Goal: Task Accomplishment & Management: Complete application form

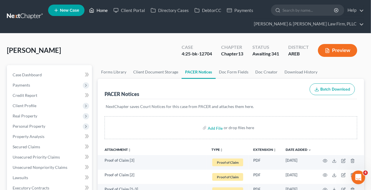
click at [98, 9] on link "Home" at bounding box center [98, 10] width 24 height 10
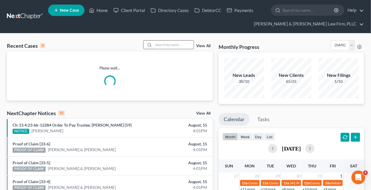
click at [168, 43] on input "search" at bounding box center [173, 45] width 40 height 8
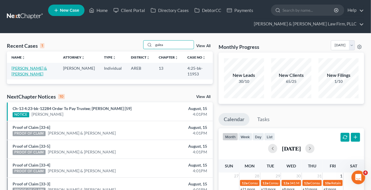
type input "galea"
click at [45, 69] on link "Galeazzi, Blake & Rachel" at bounding box center [28, 71] width 35 height 11
select select "3"
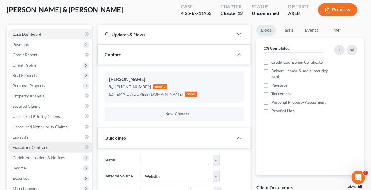
scroll to position [104, 0]
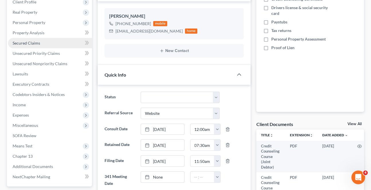
click at [29, 42] on span "Secured Claims" at bounding box center [26, 43] width 27 height 5
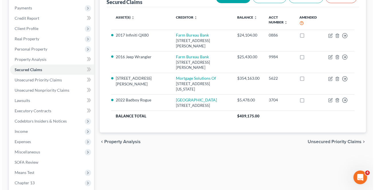
scroll to position [78, 0]
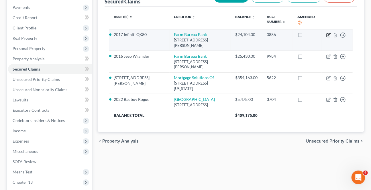
click at [328, 33] on icon "button" at bounding box center [328, 35] width 5 height 5
select select "45"
select select "22"
select select "2"
select select "1"
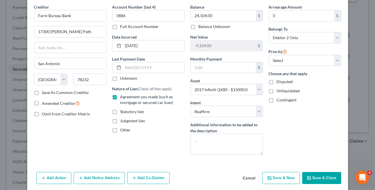
scroll to position [44, 0]
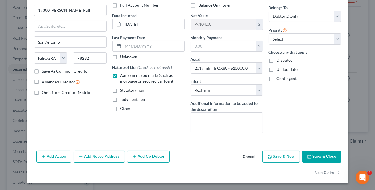
click at [94, 158] on button "Add Notice Address" at bounding box center [99, 157] width 51 height 12
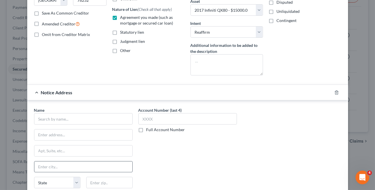
scroll to position [130, 0]
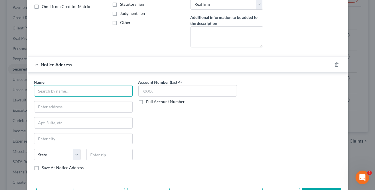
click at [65, 90] on input "text" at bounding box center [83, 90] width 98 height 11
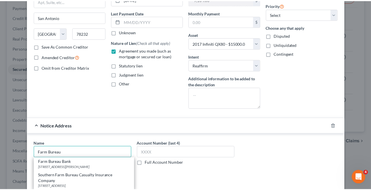
scroll to position [167, 0]
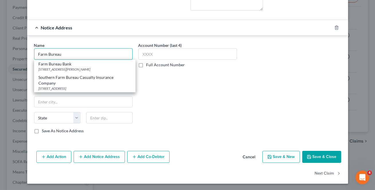
type input "Farm Bureau"
click at [249, 157] on button "Cancel" at bounding box center [249, 157] width 22 height 11
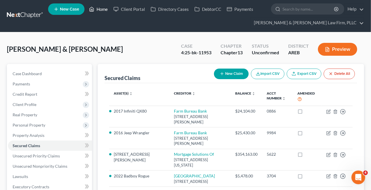
scroll to position [0, 0]
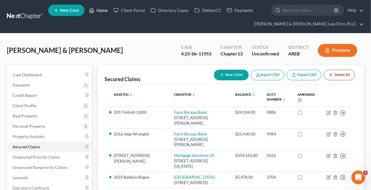
click at [95, 11] on link "Home" at bounding box center [98, 10] width 24 height 10
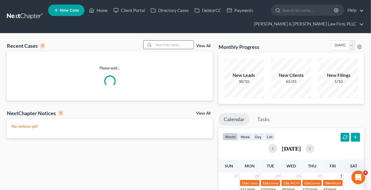
click at [166, 43] on input "search" at bounding box center [173, 45] width 40 height 8
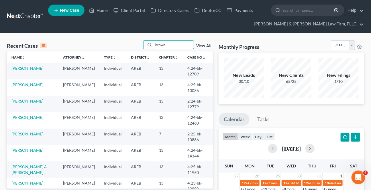
type input "brown"
click at [36, 66] on link "Brown, Christopher" at bounding box center [27, 68] width 32 height 5
select select "2"
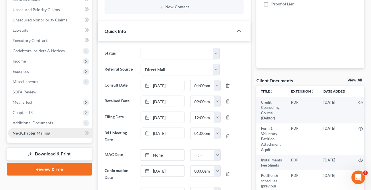
scroll to position [156, 0]
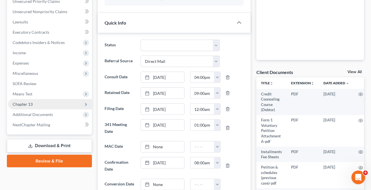
click at [34, 106] on span "Chapter 13" at bounding box center [50, 104] width 84 height 10
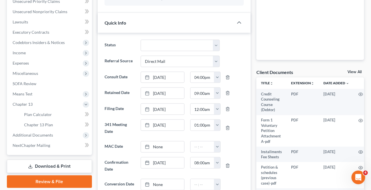
click at [39, 165] on link "Download & Print" at bounding box center [49, 166] width 85 height 13
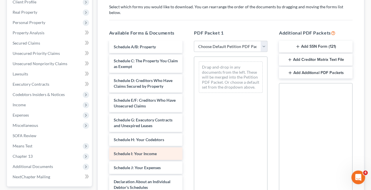
scroll to position [208, 0]
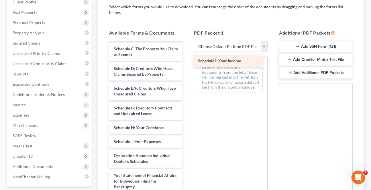
drag, startPoint x: 146, startPoint y: 135, endPoint x: 232, endPoint y: 55, distance: 117.6
click at [187, 54] on div "Schedule I: Your Income Credit Counseling Course (Debtor) Form 1 Voluntary Peti…" at bounding box center [145, 60] width 83 height 452
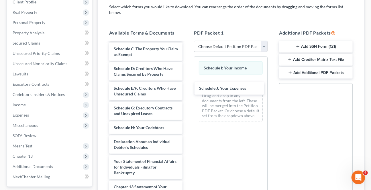
drag, startPoint x: 139, startPoint y: 136, endPoint x: 261, endPoint y: 83, distance: 132.9
click at [187, 75] on div "Schedule J: Your Expenses Credit Counseling Course (Debtor) Form 1 Voluntary Pe…" at bounding box center [145, 53] width 83 height 438
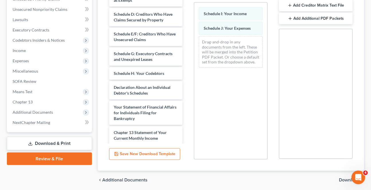
scroll to position [173, 0]
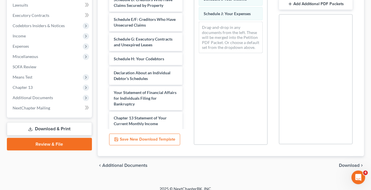
click at [342, 162] on div "chevron_left Additional Documents Download chevron_right" at bounding box center [231, 166] width 266 height 18
click at [342, 163] on span "Download" at bounding box center [348, 165] width 21 height 5
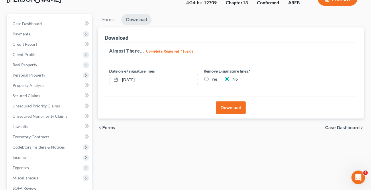
scroll to position [50, 0]
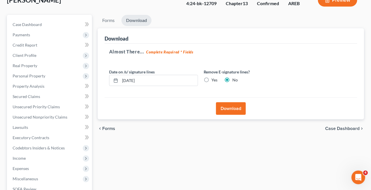
click at [223, 109] on button "Download" at bounding box center [231, 108] width 30 height 13
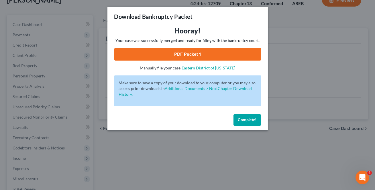
drag, startPoint x: 170, startPoint y: 54, endPoint x: 168, endPoint y: 67, distance: 13.5
click at [170, 54] on link "PDF Packet 1" at bounding box center [187, 54] width 146 height 13
drag, startPoint x: 244, startPoint y: 118, endPoint x: 214, endPoint y: 123, distance: 30.5
click at [244, 118] on span "Complete!" at bounding box center [247, 120] width 18 height 5
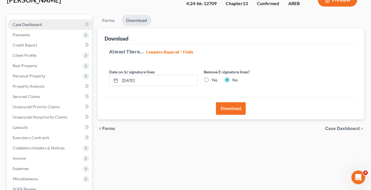
click at [31, 25] on span "Case Dashboard" at bounding box center [27, 24] width 29 height 5
select select "2"
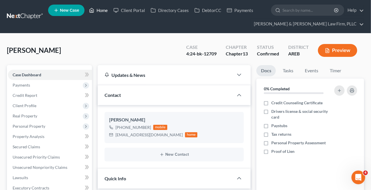
drag, startPoint x: 102, startPoint y: 13, endPoint x: 156, endPoint y: 51, distance: 65.6
click at [102, 13] on link "Home" at bounding box center [98, 10] width 24 height 10
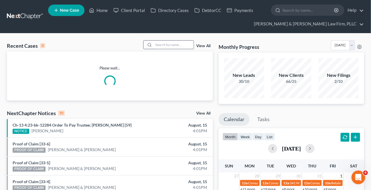
click at [161, 48] on input "search" at bounding box center [173, 45] width 40 height 8
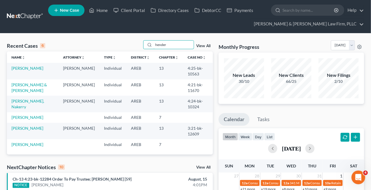
type input "hender"
click at [31, 68] on link "[PERSON_NAME]" at bounding box center [27, 68] width 32 height 5
select select "6"
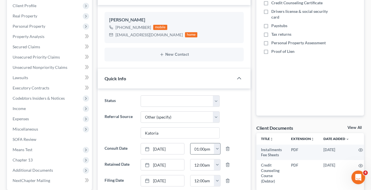
scroll to position [104, 0]
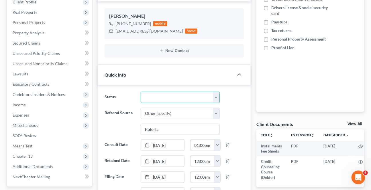
drag, startPoint x: 175, startPoint y: 96, endPoint x: 169, endPoint y: 102, distance: 7.9
click at [175, 96] on select "Awaiting 341 Chapter 7 - Attended Meeting Confirmed Discharged Dismissed New Co…" at bounding box center [179, 97] width 79 height 11
select select "4"
click at [140, 92] on select "Awaiting 341 Chapter 7 - Attended Meeting Confirmed Discharged Dismissed New Co…" at bounding box center [179, 97] width 79 height 11
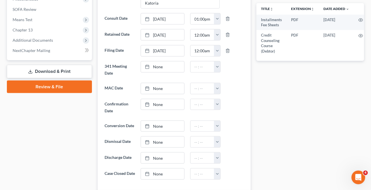
scroll to position [234, 0]
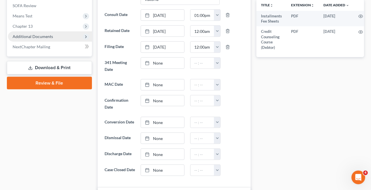
click at [35, 37] on span "Additional Documents" at bounding box center [33, 36] width 40 height 5
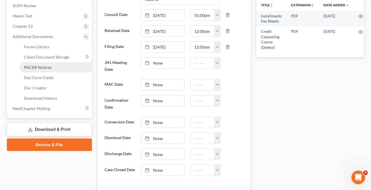
click at [37, 62] on link "PACER Notices" at bounding box center [55, 67] width 72 height 10
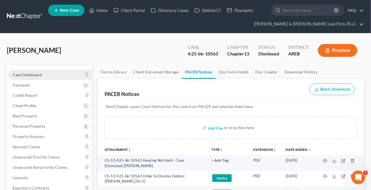
click at [49, 77] on link "Case Dashboard" at bounding box center [50, 75] width 84 height 10
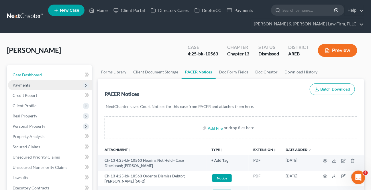
select select "6"
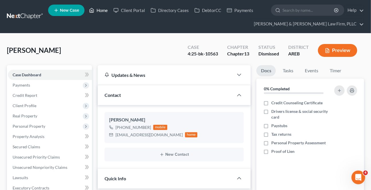
click at [97, 12] on link "Home" at bounding box center [98, 10] width 24 height 10
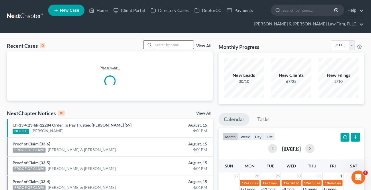
click at [178, 45] on input "search" at bounding box center [173, 45] width 40 height 8
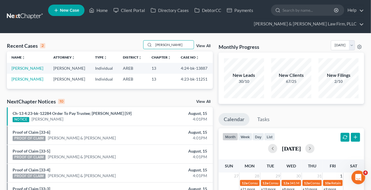
type input "lacy"
click at [27, 70] on td "[PERSON_NAME]" at bounding box center [28, 68] width 42 height 11
click at [27, 69] on link "[PERSON_NAME]" at bounding box center [27, 68] width 32 height 5
select select "4"
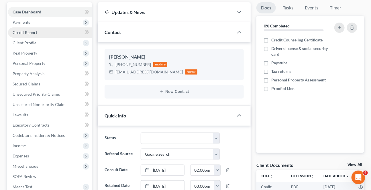
scroll to position [78, 0]
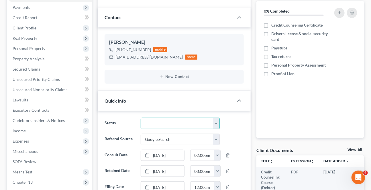
click at [174, 123] on select "Awaiting 341 Chapter 7 - Attended Meeting Confirmed Discharged Dismissed New Co…" at bounding box center [179, 123] width 79 height 11
select select "4"
click at [140, 118] on select "Awaiting 341 Chapter 7 - Attended Meeting Confirmed Discharged Dismissed New Co…" at bounding box center [179, 123] width 79 height 11
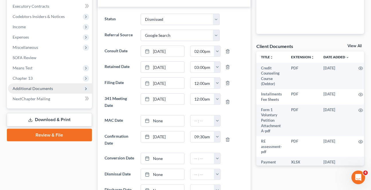
click at [29, 89] on span "Additional Documents" at bounding box center [33, 88] width 40 height 5
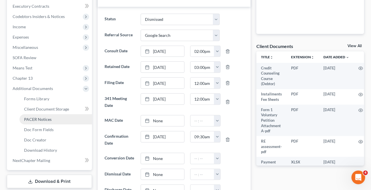
click at [31, 116] on link "PACER Notices" at bounding box center [55, 119] width 72 height 10
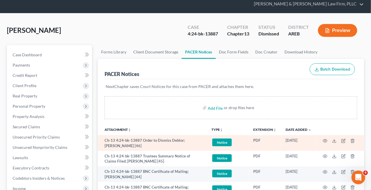
scroll to position [26, 0]
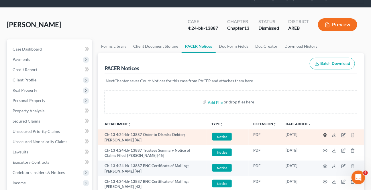
click at [322, 133] on icon "button" at bounding box center [324, 135] width 5 height 5
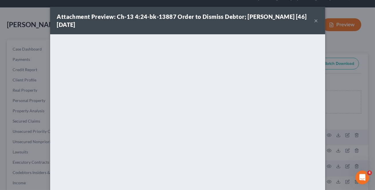
click at [314, 23] on button "×" at bounding box center [316, 20] width 4 height 7
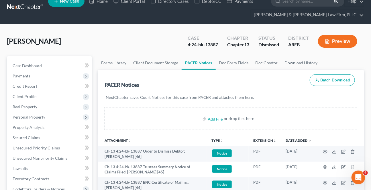
scroll to position [0, 0]
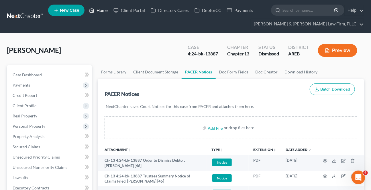
drag, startPoint x: 97, startPoint y: 5, endPoint x: 1, endPoint y: 28, distance: 99.1
click at [97, 5] on link "Home" at bounding box center [98, 10] width 24 height 10
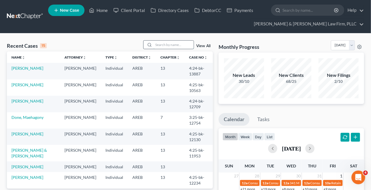
click at [182, 46] on input "search" at bounding box center [173, 45] width 40 height 8
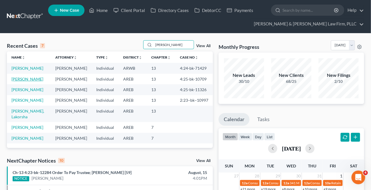
type input "neal"
click at [23, 80] on link "[PERSON_NAME]" at bounding box center [27, 79] width 32 height 5
select select "2"
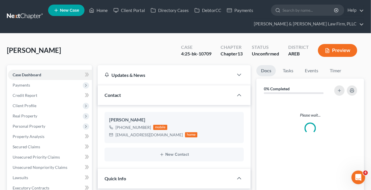
scroll to position [104, 0]
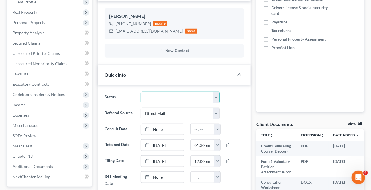
click at [149, 93] on select "Awaiting 341 Chapter 7 - Attended Meeting Confirmed Discharged Dismissed New Co…" at bounding box center [179, 97] width 79 height 11
select select "4"
click at [140, 92] on select "Awaiting 341 Chapter 7 - Attended Meeting Confirmed Discharged Dismissed New Co…" at bounding box center [179, 97] width 79 height 11
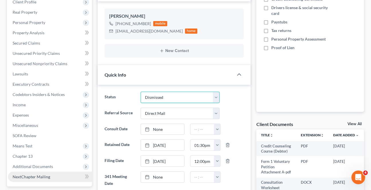
scroll to position [156, 0]
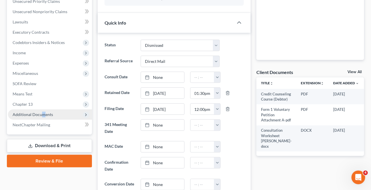
click at [42, 114] on span "Additional Documents" at bounding box center [33, 114] width 40 height 5
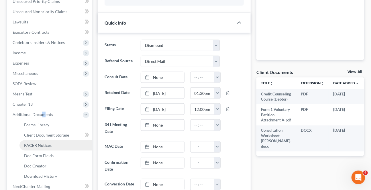
click at [39, 145] on span "PACER Notices" at bounding box center [37, 145] width 27 height 5
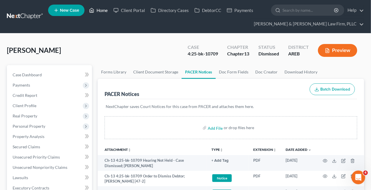
click at [100, 11] on link "Home" at bounding box center [98, 10] width 24 height 10
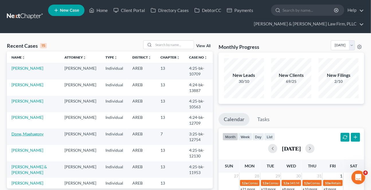
click at [28, 134] on link "Done, Maehagony" at bounding box center [27, 134] width 32 height 5
select select "6"
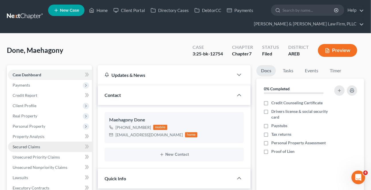
click at [27, 147] on span "Secured Claims" at bounding box center [26, 146] width 27 height 5
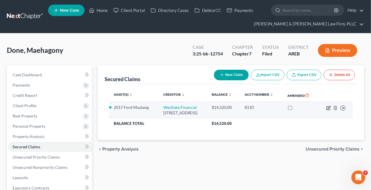
click at [326, 112] on td "Move to E Move to F Move to G Move to Notice Only" at bounding box center [334, 110] width 35 height 16
click at [326, 110] on icon "button" at bounding box center [327, 107] width 3 height 3
select select "4"
select select "2"
select select "0"
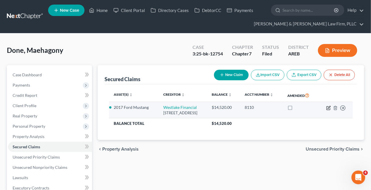
select select "0"
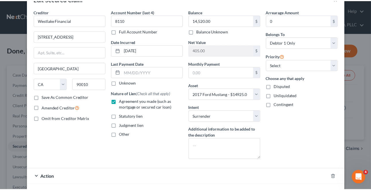
scroll to position [48, 0]
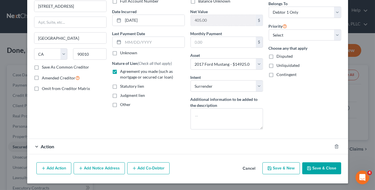
click at [247, 169] on button "Cancel" at bounding box center [249, 168] width 22 height 11
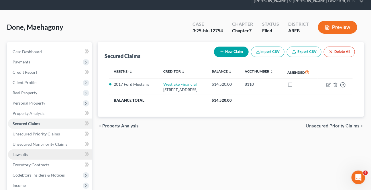
scroll to position [78, 0]
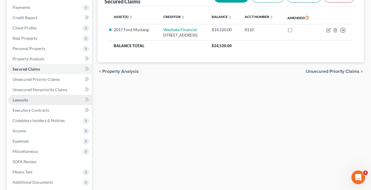
click at [34, 103] on link "Lawsuits" at bounding box center [50, 100] width 84 height 10
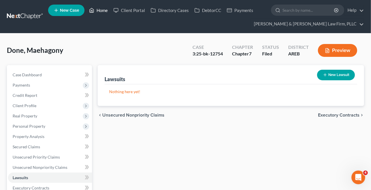
click at [103, 9] on link "Home" at bounding box center [98, 10] width 24 height 10
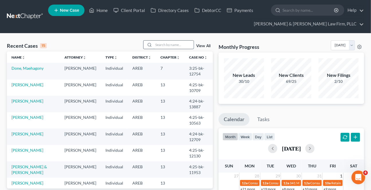
click at [171, 47] on input "search" at bounding box center [173, 45] width 40 height 8
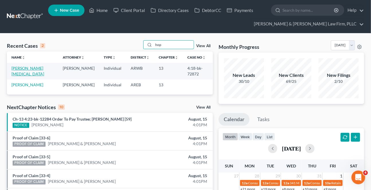
type input "hop"
click at [32, 68] on link "[PERSON_NAME][MEDICAL_DATA]" at bounding box center [27, 71] width 33 height 11
select select "6"
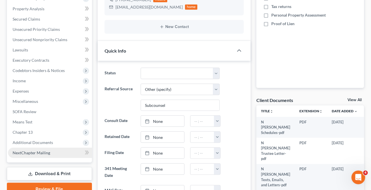
scroll to position [130, 0]
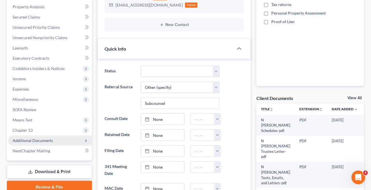
click at [35, 137] on span "Additional Documents" at bounding box center [50, 141] width 84 height 10
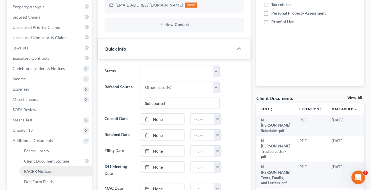
click at [38, 172] on span "PACER Notices" at bounding box center [37, 171] width 27 height 5
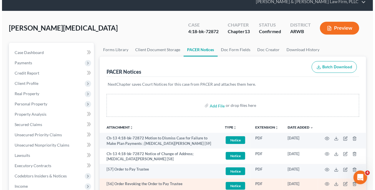
scroll to position [52, 0]
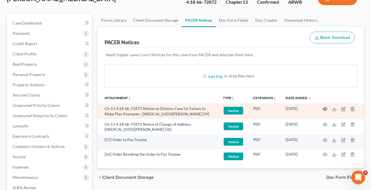
click at [324, 108] on icon "button" at bounding box center [324, 109] width 5 height 5
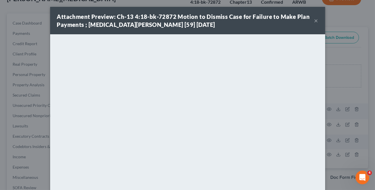
click at [314, 21] on button "×" at bounding box center [316, 20] width 4 height 7
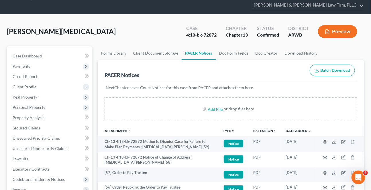
scroll to position [0, 0]
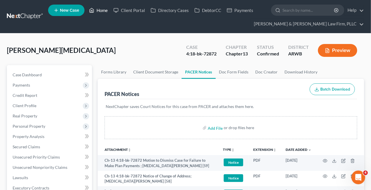
click at [99, 11] on link "Home" at bounding box center [98, 10] width 24 height 10
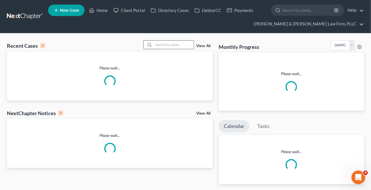
click at [170, 46] on input "search" at bounding box center [173, 45] width 40 height 8
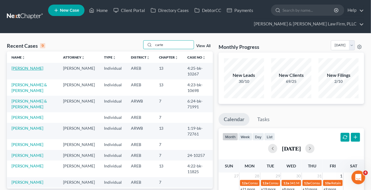
type input "carte"
click at [33, 69] on link "[PERSON_NAME]" at bounding box center [27, 68] width 32 height 5
select select "9"
select select "2"
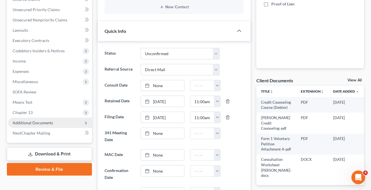
scroll to position [156, 0]
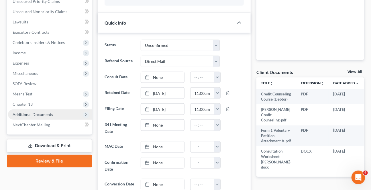
click at [33, 116] on span "Additional Documents" at bounding box center [33, 114] width 40 height 5
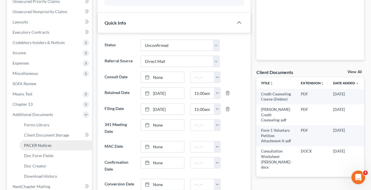
click at [38, 146] on span "PACER Notices" at bounding box center [37, 145] width 27 height 5
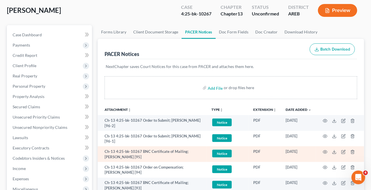
scroll to position [52, 0]
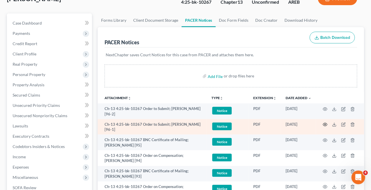
click at [323, 122] on icon "button" at bounding box center [324, 124] width 5 height 5
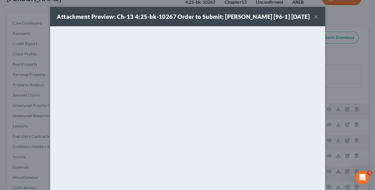
click at [314, 17] on button "×" at bounding box center [316, 16] width 4 height 7
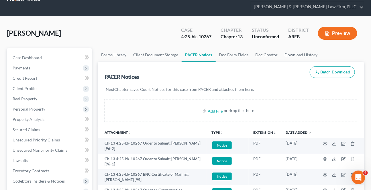
scroll to position [0, 0]
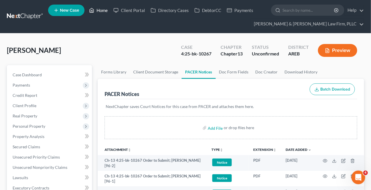
drag, startPoint x: 101, startPoint y: 12, endPoint x: 145, endPoint y: 41, distance: 52.8
click at [101, 12] on link "Home" at bounding box center [98, 10] width 24 height 10
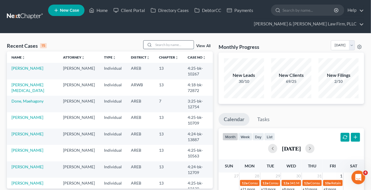
click at [175, 45] on input "search" at bounding box center [173, 45] width 40 height 8
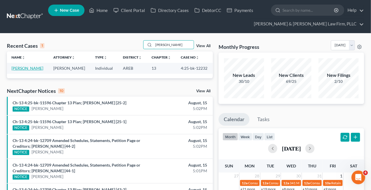
type input "massey"
click at [22, 68] on link "[PERSON_NAME]" at bounding box center [27, 68] width 32 height 5
select select "3"
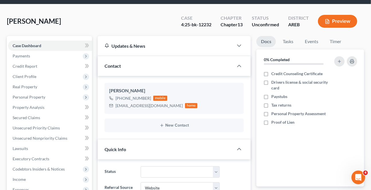
scroll to position [130, 0]
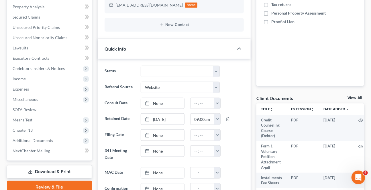
drag, startPoint x: 45, startPoint y: 141, endPoint x: 41, endPoint y: 168, distance: 27.1
click at [45, 141] on span "Additional Documents" at bounding box center [33, 140] width 40 height 5
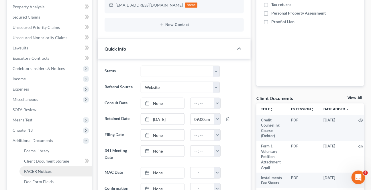
click at [41, 170] on span "PACER Notices" at bounding box center [37, 171] width 27 height 5
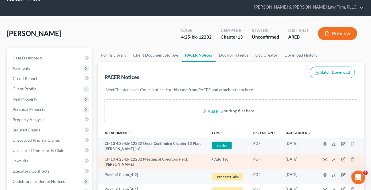
scroll to position [26, 0]
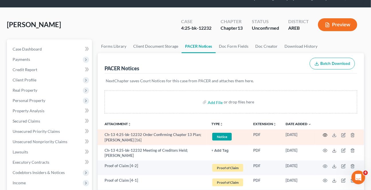
click at [326, 134] on icon "button" at bounding box center [324, 135] width 5 height 5
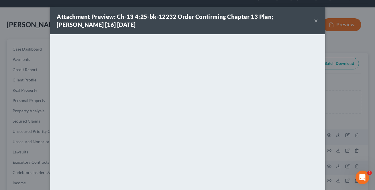
click at [314, 19] on button "×" at bounding box center [316, 20] width 4 height 7
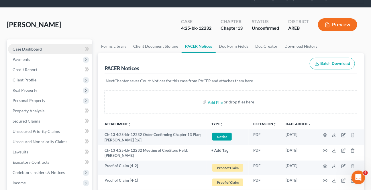
click at [43, 49] on link "Case Dashboard" at bounding box center [50, 49] width 84 height 10
select select "3"
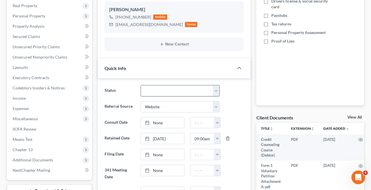
scroll to position [130, 0]
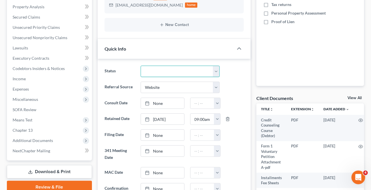
drag, startPoint x: 169, startPoint y: 73, endPoint x: 167, endPoint y: 76, distance: 3.3
click at [169, 73] on select "Awaiting 341 Chapter 7 - Attended Meeting Confirmed Discharged Dismissed New Co…" at bounding box center [179, 71] width 79 height 11
select select "2"
click at [140, 66] on select "Awaiting 341 Chapter 7 - Attended Meeting Confirmed Discharged Dismissed New Co…" at bounding box center [179, 71] width 79 height 11
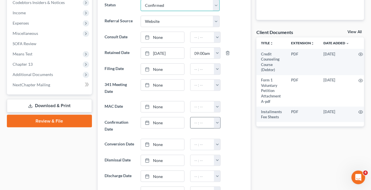
scroll to position [208, 0]
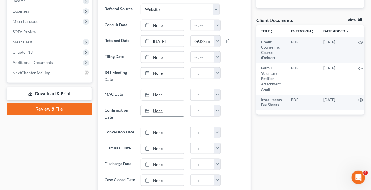
click at [168, 109] on link "None" at bounding box center [162, 111] width 43 height 11
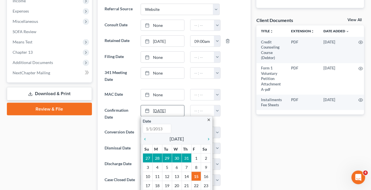
type input "[DATE]"
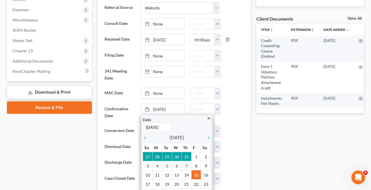
scroll to position [234, 0]
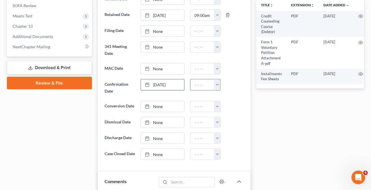
click at [215, 80] on button "button" at bounding box center [217, 85] width 6 height 11
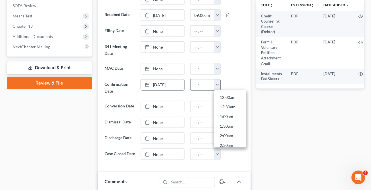
scroll to position [104, 0]
click at [231, 118] on link "6:30am" at bounding box center [230, 119] width 32 height 10
type input "6:30am"
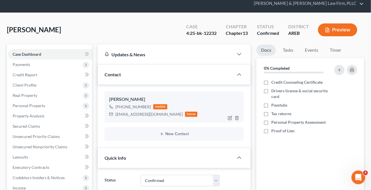
scroll to position [52, 0]
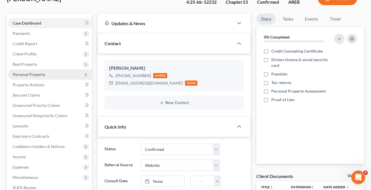
click at [23, 73] on span "Personal Property" at bounding box center [29, 74] width 33 height 5
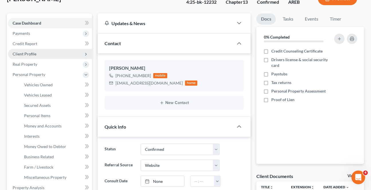
click at [26, 55] on span "Client Profile" at bounding box center [25, 54] width 24 height 5
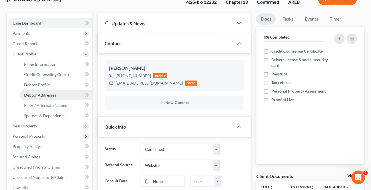
click at [37, 92] on link "Debtor Addresses" at bounding box center [55, 95] width 72 height 10
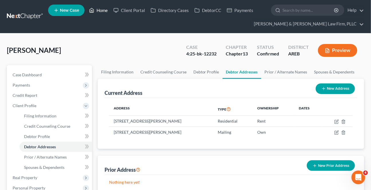
drag, startPoint x: 95, startPoint y: 6, endPoint x: 5, endPoint y: 2, distance: 89.9
click at [95, 7] on link "Home" at bounding box center [98, 10] width 24 height 10
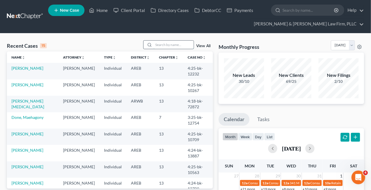
click at [160, 43] on input "search" at bounding box center [173, 45] width 40 height 8
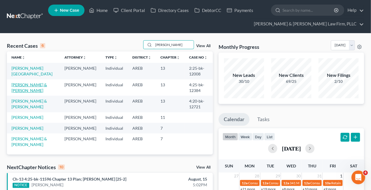
type input "burt"
click at [46, 85] on link "[PERSON_NAME] & [PERSON_NAME]" at bounding box center [28, 87] width 35 height 11
select select "0"
select select "2"
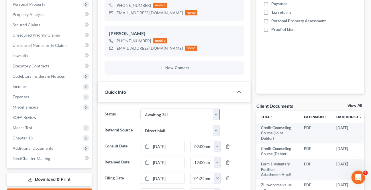
scroll to position [130, 0]
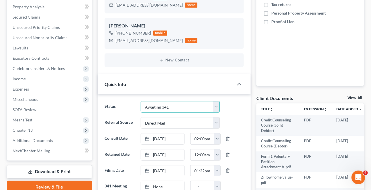
click at [172, 105] on select "Awaiting 341 Chapter 7 - Attended Meeting Confirmed Discharged Dismissed New Co…" at bounding box center [179, 106] width 79 height 11
select select "9"
click at [140, 101] on select "Awaiting 341 Chapter 7 - Attended Meeting Confirmed Discharged Dismissed New Co…" at bounding box center [179, 106] width 79 height 11
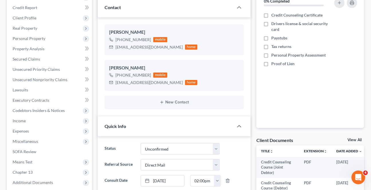
scroll to position [0, 0]
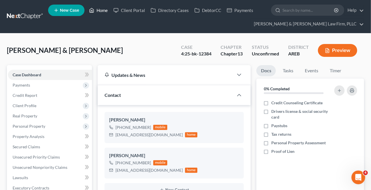
drag, startPoint x: 98, startPoint y: 7, endPoint x: 0, endPoint y: 35, distance: 102.3
click at [98, 7] on link "Home" at bounding box center [98, 10] width 24 height 10
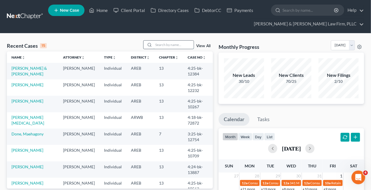
click at [157, 46] on input "search" at bounding box center [173, 45] width 40 height 8
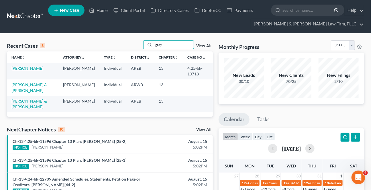
type input "gray"
drag, startPoint x: 38, startPoint y: 68, endPoint x: 3, endPoint y: 92, distance: 41.7
click at [38, 68] on link "[PERSON_NAME]" at bounding box center [27, 68] width 32 height 5
select select "9"
select select "2"
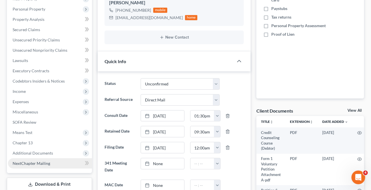
scroll to position [130, 0]
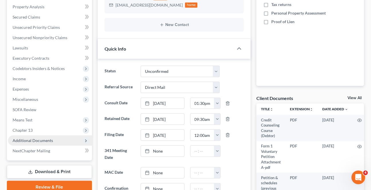
click at [35, 141] on span "Additional Documents" at bounding box center [33, 140] width 40 height 5
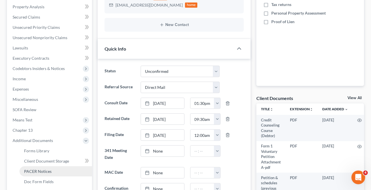
click at [37, 167] on link "PACER Notices" at bounding box center [55, 172] width 72 height 10
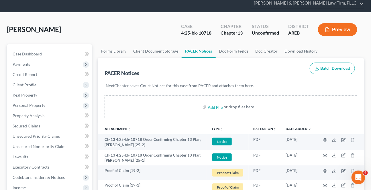
scroll to position [52, 0]
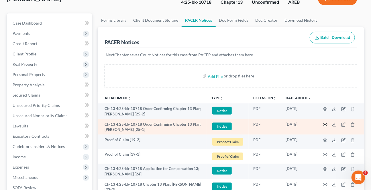
click at [323, 123] on icon "button" at bounding box center [325, 124] width 4 height 3
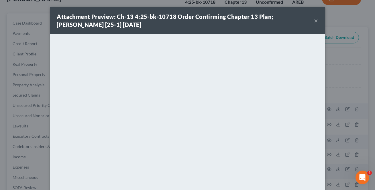
click at [314, 21] on button "×" at bounding box center [316, 20] width 4 height 7
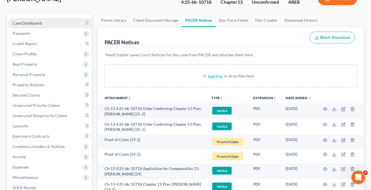
click at [41, 23] on span "Case Dashboard" at bounding box center [27, 23] width 29 height 5
select select "2"
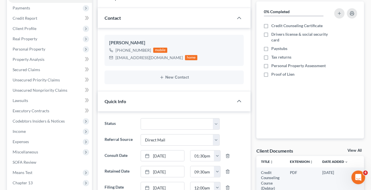
scroll to position [35, 0]
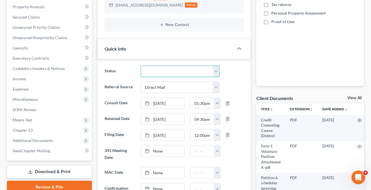
click at [166, 68] on select "Awaiting 341 Chapter 7 - Attended Meeting Confirmed Discharged Dismissed New Co…" at bounding box center [179, 71] width 79 height 11
select select "2"
click at [140, 66] on select "Awaiting 341 Chapter 7 - Attended Meeting Confirmed Discharged Dismissed New Co…" at bounding box center [179, 71] width 79 height 11
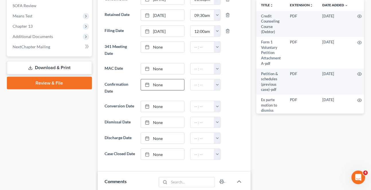
drag, startPoint x: 152, startPoint y: 84, endPoint x: 197, endPoint y: 121, distance: 58.4
click at [152, 84] on div at bounding box center [149, 84] width 8 height 5
click at [215, 80] on button "button" at bounding box center [217, 85] width 6 height 11
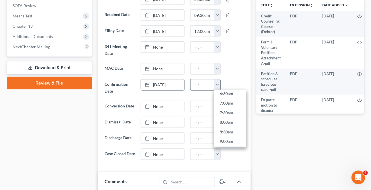
scroll to position [156, 0]
click at [225, 129] on link "10:00am" at bounding box center [230, 134] width 32 height 10
type input "10:00am"
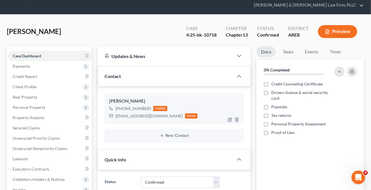
scroll to position [0, 0]
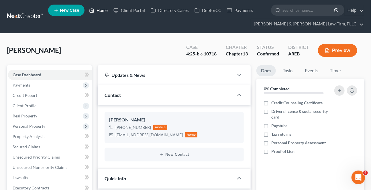
drag, startPoint x: 100, startPoint y: 13, endPoint x: 6, endPoint y: 21, distance: 94.3
click at [100, 12] on link "Home" at bounding box center [98, 10] width 24 height 10
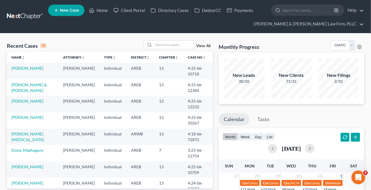
click at [168, 48] on input "search" at bounding box center [173, 45] width 40 height 8
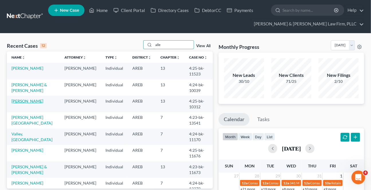
type input "alle"
click at [23, 102] on link "[PERSON_NAME]" at bounding box center [27, 101] width 32 height 5
select select "3"
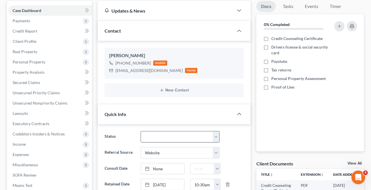
scroll to position [78, 0]
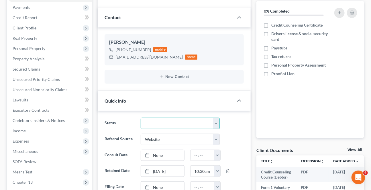
drag, startPoint x: 177, startPoint y: 121, endPoint x: 172, endPoint y: 124, distance: 5.4
click at [177, 121] on select "Awaiting 341 Chapter 7 - Attended Meeting Confirmed Discharged Dismissed New Co…" at bounding box center [179, 123] width 79 height 11
click at [198, 121] on select "Awaiting 341 Chapter 7 - Attended Meeting Confirmed Discharged Dismissed New Co…" at bounding box center [179, 123] width 79 height 11
select select "4"
click at [140, 118] on select "Awaiting 341 Chapter 7 - Attended Meeting Confirmed Discharged Dismissed New Co…" at bounding box center [179, 123] width 79 height 11
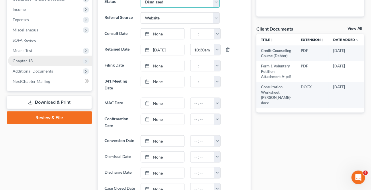
scroll to position [208, 0]
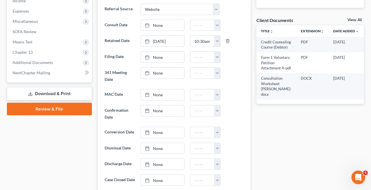
drag, startPoint x: 27, startPoint y: 66, endPoint x: 3, endPoint y: 70, distance: 24.3
click at [27, 66] on span "Additional Documents" at bounding box center [50, 63] width 84 height 10
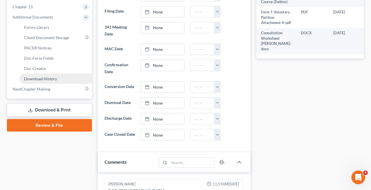
scroll to position [260, 0]
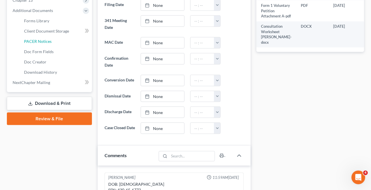
drag, startPoint x: 40, startPoint y: 41, endPoint x: 180, endPoint y: 151, distance: 178.4
click at [40, 41] on span "PACER Notices" at bounding box center [37, 41] width 27 height 5
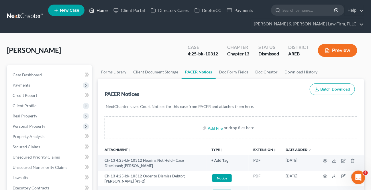
drag, startPoint x: 98, startPoint y: 9, endPoint x: 7, endPoint y: 27, distance: 92.6
click at [98, 9] on link "Home" at bounding box center [98, 10] width 24 height 10
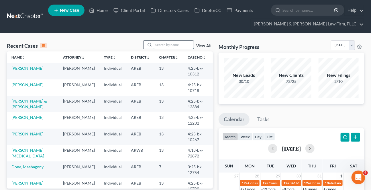
click at [168, 46] on input "search" at bounding box center [173, 45] width 40 height 8
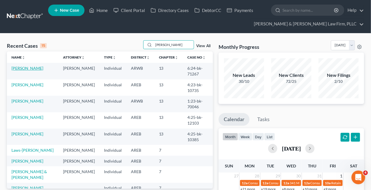
type input "smith"
click at [22, 70] on link "[PERSON_NAME]" at bounding box center [27, 68] width 32 height 5
select select "2"
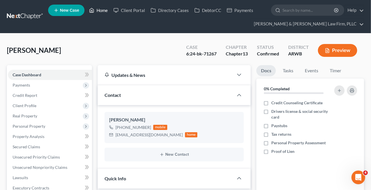
drag, startPoint x: 101, startPoint y: 13, endPoint x: 163, endPoint y: 54, distance: 74.5
click at [101, 13] on link "Home" at bounding box center [98, 10] width 24 height 10
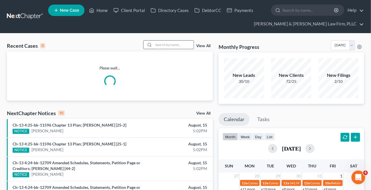
click at [163, 47] on input "search" at bounding box center [173, 45] width 40 height 8
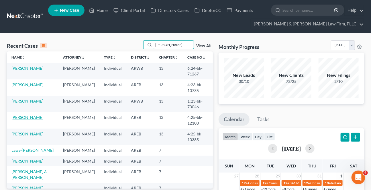
type input "smith"
click at [29, 118] on link "[PERSON_NAME]" at bounding box center [27, 117] width 32 height 5
select select "9"
select select "1"
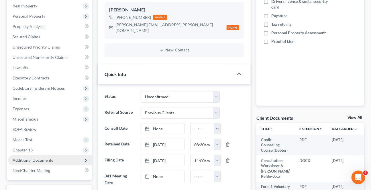
scroll to position [130, 0]
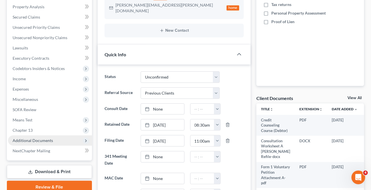
click at [39, 141] on span "Additional Documents" at bounding box center [33, 140] width 40 height 5
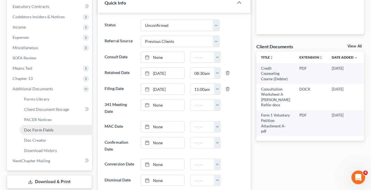
scroll to position [182, 0]
drag, startPoint x: 43, startPoint y: 118, endPoint x: 250, endPoint y: 144, distance: 209.2
click at [43, 118] on span "PACER Notices" at bounding box center [37, 119] width 27 height 5
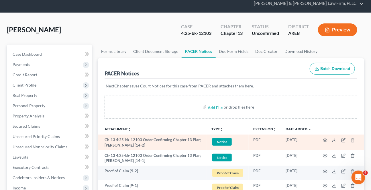
scroll to position [26, 0]
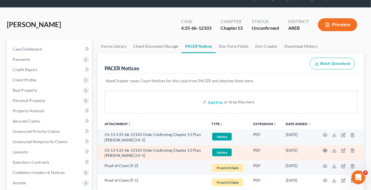
click at [323, 149] on icon "button" at bounding box center [324, 151] width 5 height 5
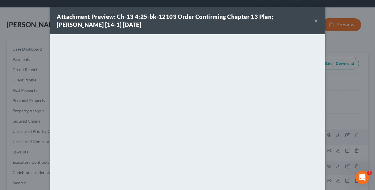
click at [314, 22] on button "×" at bounding box center [316, 20] width 4 height 7
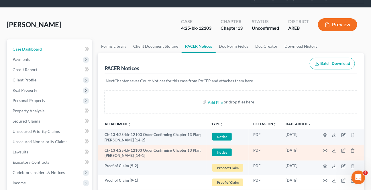
drag, startPoint x: 46, startPoint y: 49, endPoint x: 351, endPoint y: 144, distance: 319.5
click at [46, 49] on link "Case Dashboard" at bounding box center [50, 49] width 84 height 10
select select "1"
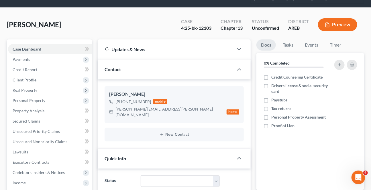
scroll to position [130, 0]
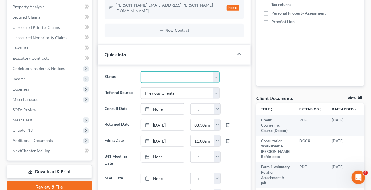
click at [172, 72] on select "Awaiting 341 Chapter 7 - Attended Meeting Confirmed Discharged Dismissed New Co…" at bounding box center [179, 77] width 79 height 11
select select "2"
click at [140, 72] on select "Awaiting 341 Chapter 7 - Attended Meeting Confirmed Discharged Dismissed New Co…" at bounding box center [179, 77] width 79 height 11
click at [161, 109] on ng-include "Status Awaiting 341 Chapter 7 - Attended Meeting Confirmed Discharged Dismissed…" at bounding box center [173, 171] width 139 height 199
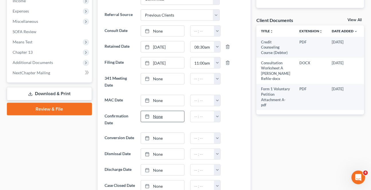
click at [156, 111] on link "None" at bounding box center [162, 116] width 43 height 11
type input "[DATE]"
click at [218, 111] on button "button" at bounding box center [217, 116] width 6 height 11
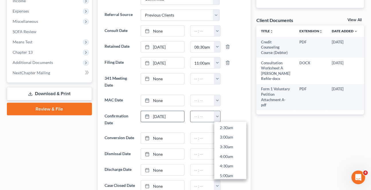
scroll to position [104, 0]
drag, startPoint x: 223, startPoint y: 142, endPoint x: 226, endPoint y: 145, distance: 4.7
click at [223, 146] on link "6:30am" at bounding box center [230, 151] width 32 height 10
type input "6:30am"
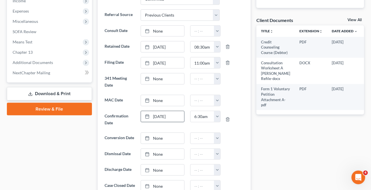
scroll to position [78, 0]
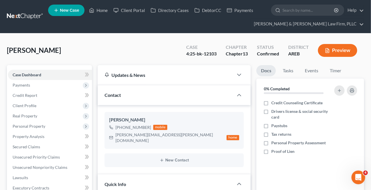
drag, startPoint x: 103, startPoint y: 19, endPoint x: 15, endPoint y: 21, distance: 87.9
click at [103, 18] on ul "New Case Home Client Portal Directory Cases DebtorCC Payments - No Result - See…" at bounding box center [206, 16] width 316 height 27
click at [99, 7] on link "Home" at bounding box center [98, 10] width 24 height 10
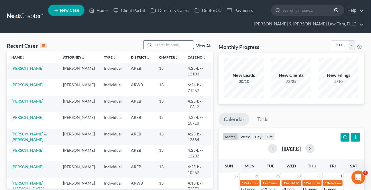
click at [157, 45] on input "search" at bounding box center [173, 45] width 40 height 8
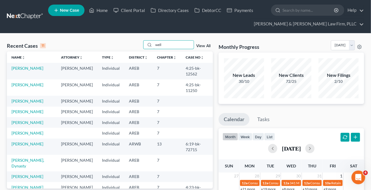
type input "well"
click at [21, 87] on td "[PERSON_NAME]" at bounding box center [32, 88] width 50 height 16
click at [26, 85] on link "[PERSON_NAME]" at bounding box center [27, 84] width 32 height 5
select select "3"
select select "4"
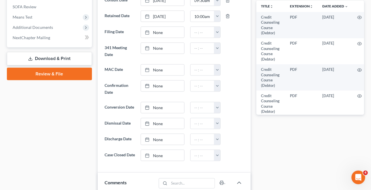
scroll to position [234, 0]
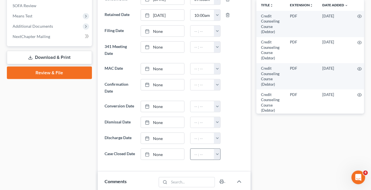
click at [154, 153] on link "None" at bounding box center [162, 154] width 43 height 11
click at [217, 156] on button "button" at bounding box center [217, 154] width 6 height 11
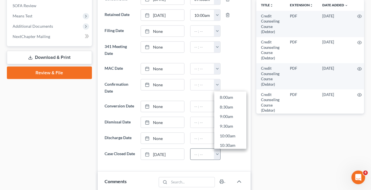
scroll to position [182, 0]
click at [223, 138] on link "11:30am" at bounding box center [230, 138] width 32 height 10
type input "11:30am"
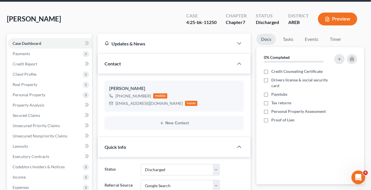
scroll to position [0, 0]
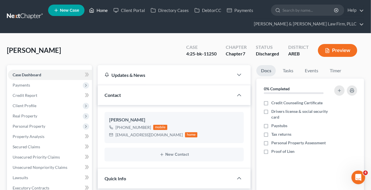
drag, startPoint x: 104, startPoint y: 10, endPoint x: 215, endPoint y: 61, distance: 122.1
click at [104, 10] on link "Home" at bounding box center [98, 10] width 24 height 10
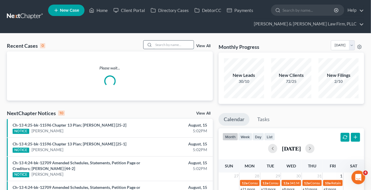
click at [171, 46] on input "search" at bounding box center [173, 45] width 40 height 8
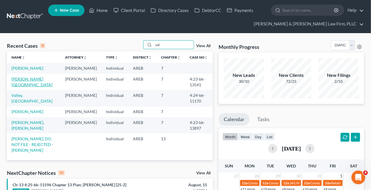
type input "val"
click at [28, 80] on link "[PERSON_NAME][GEOGRAPHIC_DATA]" at bounding box center [31, 82] width 41 height 11
select select "2"
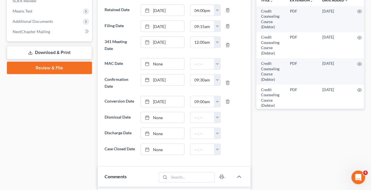
scroll to position [260, 0]
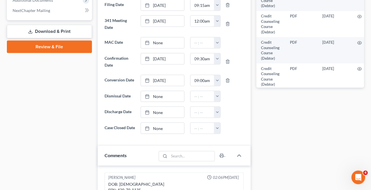
drag, startPoint x: 152, startPoint y: 121, endPoint x: 129, endPoint y: 87, distance: 40.9
click at [152, 121] on ng-include "Status Awaiting 341 Chapter 7 - Attended Meeting Confirmed Discharged Dismissed…" at bounding box center [173, 35] width 139 height 199
click at [151, 126] on div at bounding box center [149, 128] width 8 height 5
click at [160, 126] on link "None" at bounding box center [162, 128] width 43 height 11
click at [161, 129] on link "None" at bounding box center [162, 128] width 43 height 11
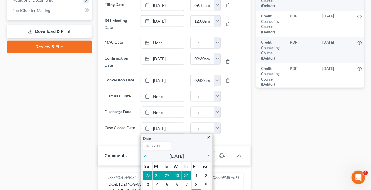
type input "[DATE]"
click at [216, 131] on button "button" at bounding box center [217, 128] width 6 height 11
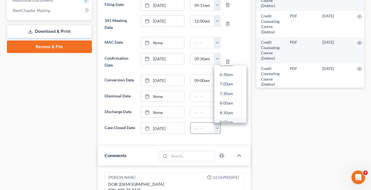
scroll to position [130, 0]
click at [227, 112] on link "9:00am" at bounding box center [230, 116] width 32 height 10
type input "9:00am"
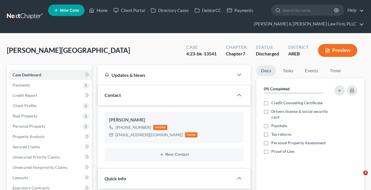
select select "3"
select select "2"
click at [102, 9] on link "Home" at bounding box center [98, 10] width 24 height 10
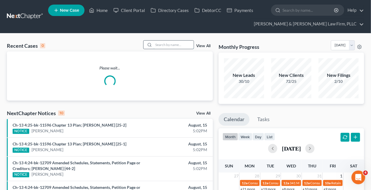
click at [161, 44] on input "search" at bounding box center [173, 45] width 40 height 8
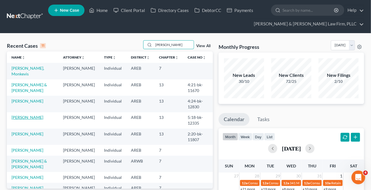
type input "[PERSON_NAME]"
click at [26, 115] on link "[PERSON_NAME]" at bounding box center [27, 117] width 32 height 5
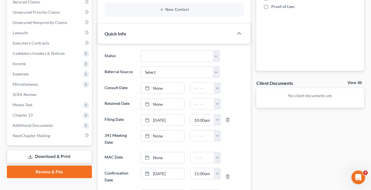
scroll to position [234, 0]
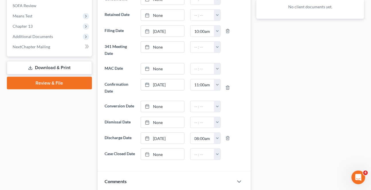
click at [163, 154] on link "None" at bounding box center [162, 154] width 43 height 11
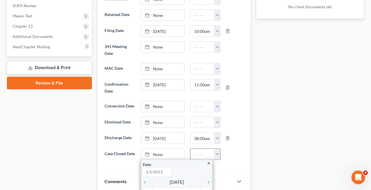
type input "[DATE]"
click at [215, 152] on button "button" at bounding box center [217, 154] width 6 height 11
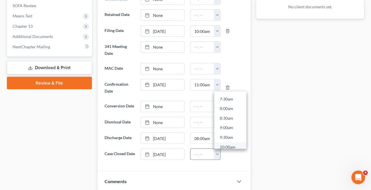
scroll to position [156, 0]
drag, startPoint x: 223, startPoint y: 135, endPoint x: 8, endPoint y: 110, distance: 216.6
click at [223, 135] on link "10:00am" at bounding box center [230, 135] width 32 height 10
type input "10:00am"
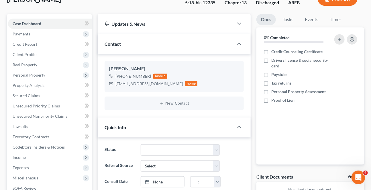
scroll to position [0, 0]
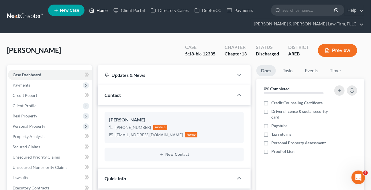
drag, startPoint x: 107, startPoint y: 11, endPoint x: 180, endPoint y: 51, distance: 83.2
click at [107, 11] on link "Home" at bounding box center [98, 10] width 24 height 10
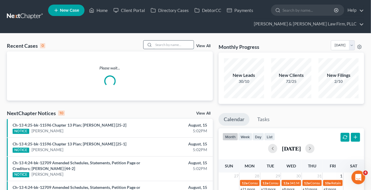
click at [177, 47] on input "search" at bounding box center [173, 45] width 40 height 8
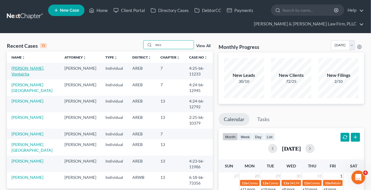
type input "mcc"
click at [23, 68] on link "[PERSON_NAME], Vontairha" at bounding box center [27, 71] width 33 height 11
select select "4"
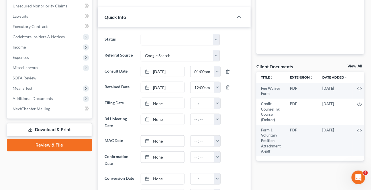
scroll to position [260, 0]
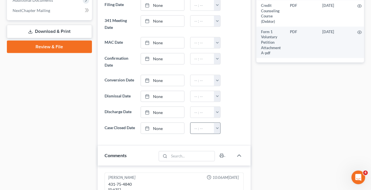
drag, startPoint x: 157, startPoint y: 128, endPoint x: 214, endPoint y: 132, distance: 56.8
click at [157, 128] on link "None" at bounding box center [162, 128] width 43 height 11
click at [217, 126] on button "button" at bounding box center [217, 128] width 6 height 11
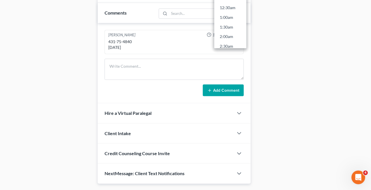
scroll to position [423, 0]
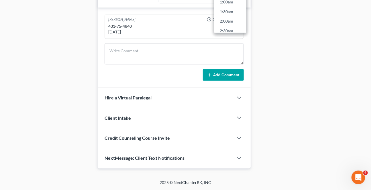
drag, startPoint x: 228, startPoint y: 17, endPoint x: 28, endPoint y: 66, distance: 205.7
click at [228, 17] on link "2:00am" at bounding box center [230, 21] width 32 height 10
type input "2:00am"
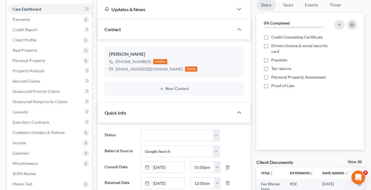
scroll to position [0, 0]
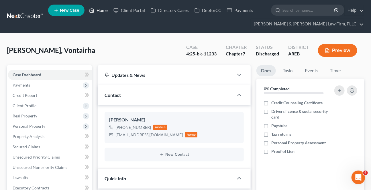
click at [93, 10] on icon at bounding box center [91, 10] width 5 height 7
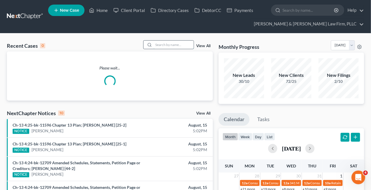
click at [163, 44] on input "search" at bounding box center [173, 45] width 40 height 8
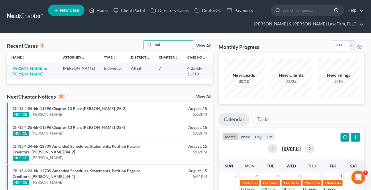
type input "kni"
click at [27, 69] on link "[PERSON_NAME] & [PERSON_NAME]" at bounding box center [28, 71] width 35 height 11
select select "3"
select select "2"
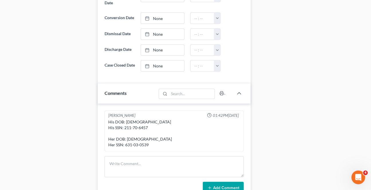
scroll to position [364, 0]
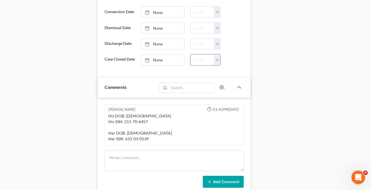
click at [156, 59] on link "None" at bounding box center [162, 60] width 43 height 11
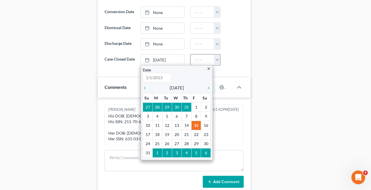
type input "[DATE]"
drag, startPoint x: 217, startPoint y: 60, endPoint x: 215, endPoint y: 63, distance: 4.2
click at [216, 60] on button "button" at bounding box center [217, 60] width 6 height 11
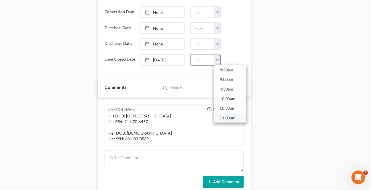
scroll to position [182, 0]
click at [226, 102] on link "11:00am" at bounding box center [230, 103] width 32 height 10
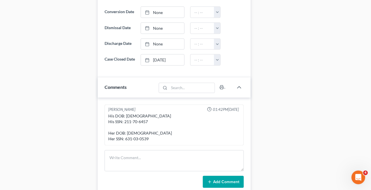
type input "11:00am"
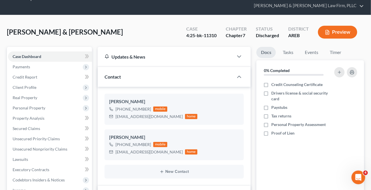
scroll to position [0, 0]
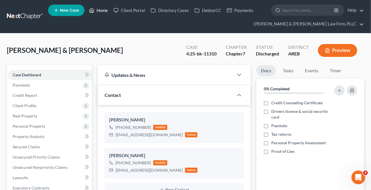
drag, startPoint x: 98, startPoint y: 6, endPoint x: 1, endPoint y: 34, distance: 101.3
click at [98, 6] on link "Home" at bounding box center [98, 10] width 24 height 10
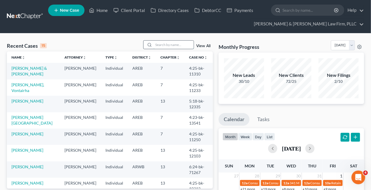
click at [160, 47] on input "search" at bounding box center [173, 45] width 40 height 8
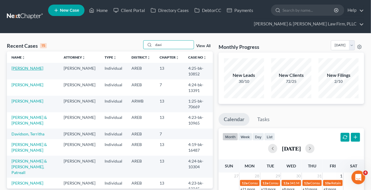
type input "davi"
drag, startPoint x: 20, startPoint y: 70, endPoint x: 11, endPoint y: 71, distance: 9.6
click at [20, 69] on link "[PERSON_NAME]" at bounding box center [27, 68] width 32 height 5
select select "1"
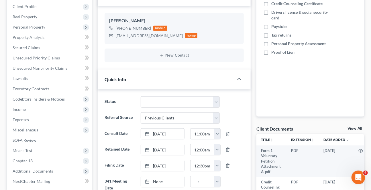
scroll to position [156, 0]
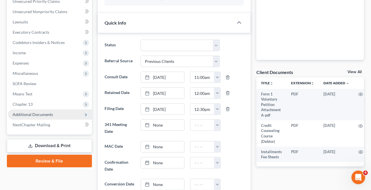
click at [26, 112] on span "Additional Documents" at bounding box center [33, 114] width 40 height 5
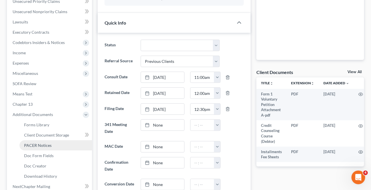
click at [37, 146] on span "PACER Notices" at bounding box center [37, 145] width 27 height 5
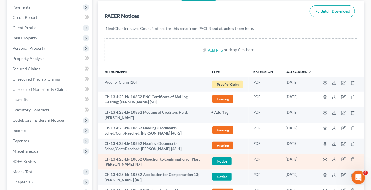
scroll to position [104, 0]
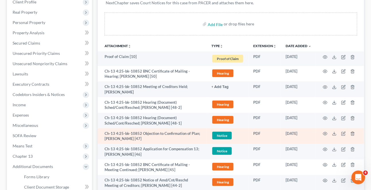
click at [322, 131] on td at bounding box center [340, 136] width 48 height 16
click at [326, 132] on icon "button" at bounding box center [324, 134] width 5 height 5
click at [324, 133] on div "Attachment Preview: Ch-13 4:25-bk-10852 Objection to Confirmation of Plan; [PER…" at bounding box center [185, 95] width 371 height 190
click at [325, 132] on icon "button" at bounding box center [324, 134] width 5 height 5
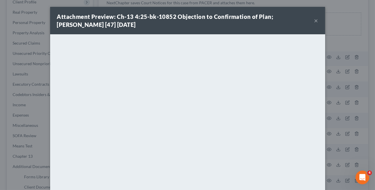
drag, startPoint x: 313, startPoint y: 22, endPoint x: 274, endPoint y: 31, distance: 39.4
click at [314, 22] on button "×" at bounding box center [316, 20] width 4 height 7
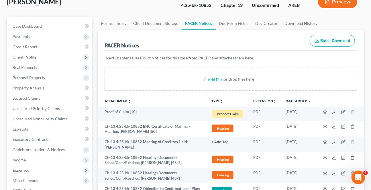
scroll to position [0, 0]
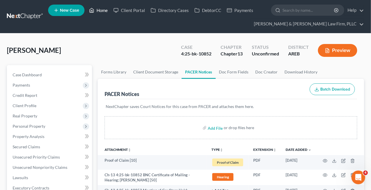
click at [97, 11] on link "Home" at bounding box center [98, 10] width 24 height 10
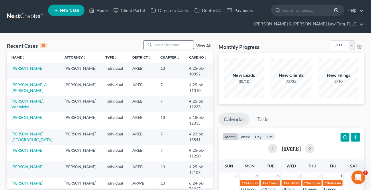
drag, startPoint x: 173, startPoint y: 45, endPoint x: 167, endPoint y: 47, distance: 6.1
click at [171, 45] on input "search" at bounding box center [173, 45] width 40 height 8
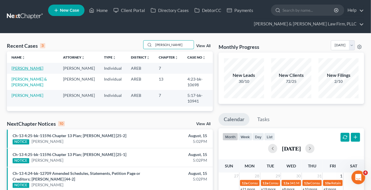
type input "[PERSON_NAME]"
click at [29, 70] on link "[PERSON_NAME]" at bounding box center [27, 68] width 32 height 5
select select "6"
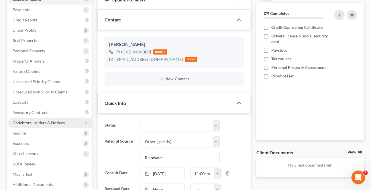
scroll to position [78, 0]
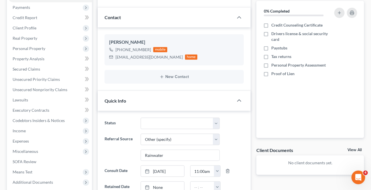
drag, startPoint x: 40, startPoint y: 130, endPoint x: 309, endPoint y: 171, distance: 271.9
click at [40, 130] on span "Income" at bounding box center [50, 131] width 84 height 10
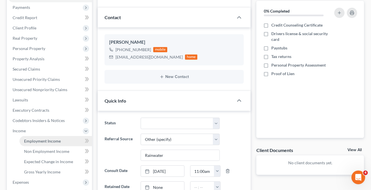
click at [52, 144] on link "Employment Income" at bounding box center [55, 141] width 72 height 10
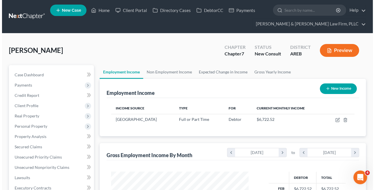
scroll to position [102, 149]
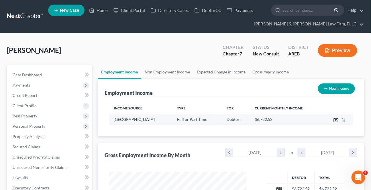
click at [336, 118] on icon "button" at bounding box center [335, 119] width 3 height 3
select select "0"
select select "2"
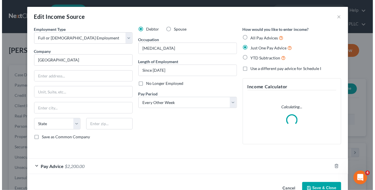
scroll to position [102, 150]
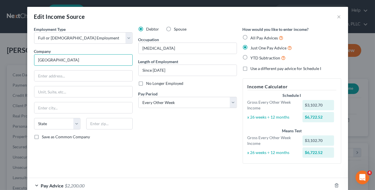
drag, startPoint x: 94, startPoint y: 64, endPoint x: -57, endPoint y: 37, distance: 153.1
click at [0, 37] on html "Home New Case Client Portal Directory Cases DebtorCC Payments [PERSON_NAME] & […" at bounding box center [187, 188] width 375 height 376
type input "[US_STATE][GEOGRAPHIC_DATA]"
type input "1 Children's Way"
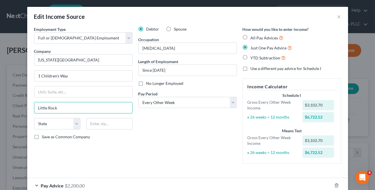
type input "Little Rock"
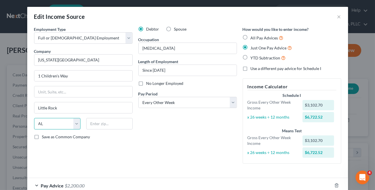
select select "2"
type input "72113"
click at [39, 140] on div "Employment Type * Select Full or [DEMOGRAPHIC_DATA] Employment Self Employment …" at bounding box center [83, 97] width 104 height 142
type input "Maumelle"
click at [42, 137] on label "Save as Common Company" at bounding box center [66, 137] width 48 height 6
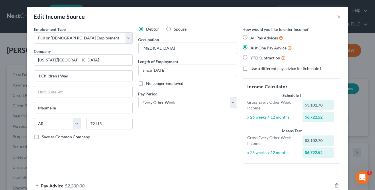
click at [44, 137] on input "Save as Common Company" at bounding box center [46, 136] width 4 height 4
checkbox input "true"
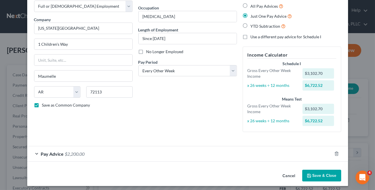
scroll to position [34, 0]
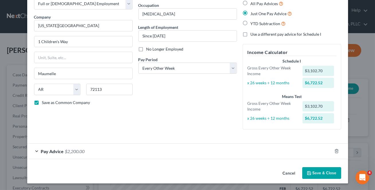
click at [56, 152] on span "Pay Advice" at bounding box center [52, 151] width 23 height 5
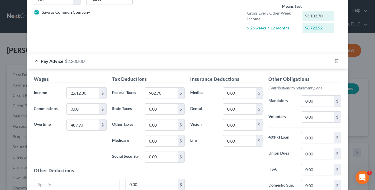
scroll to position [138, 0]
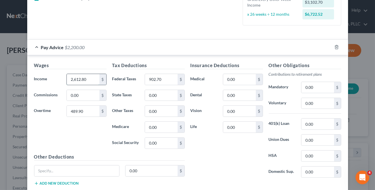
click at [86, 80] on input "2,612.80" at bounding box center [83, 79] width 32 height 11
type input "3,073.12"
type input "79.24"
type input "127.45"
type input "41.55"
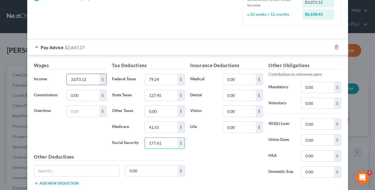
type input "177.61"
click at [239, 80] on input "0.00" at bounding box center [239, 79] width 32 height 11
type input "172.08"
type input "27.02"
type input "10.76"
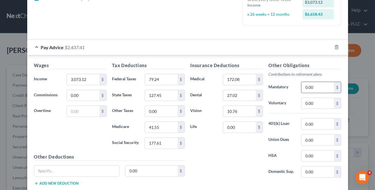
click at [306, 86] on input "0.00" at bounding box center [317, 87] width 32 height 11
type input "92.08"
type input "30.88"
click at [248, 154] on div "Insurance Deductions Medical 172.08 $ Dental 27.02 $ Vision 10.76 $ Life 0.00 $" at bounding box center [226, 122] width 78 height 120
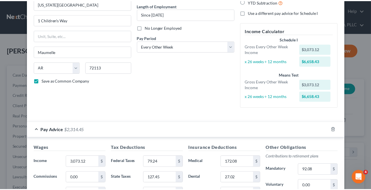
scroll to position [174, 0]
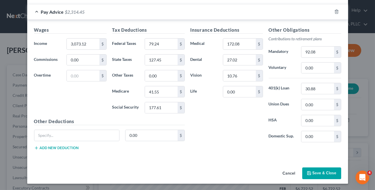
click at [324, 172] on button "Save & Close" at bounding box center [321, 174] width 39 height 12
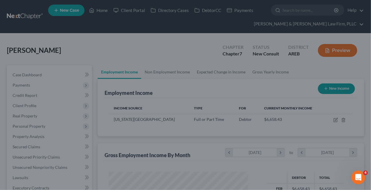
scroll to position [286030, 285983]
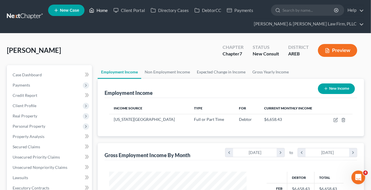
click at [97, 7] on link "Home" at bounding box center [98, 10] width 24 height 10
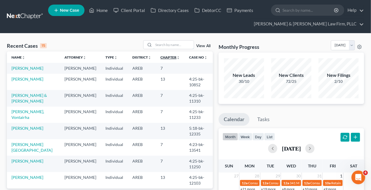
drag, startPoint x: 163, startPoint y: 48, endPoint x: 169, endPoint y: 57, distance: 10.6
click at [163, 48] on input "search" at bounding box center [173, 45] width 40 height 8
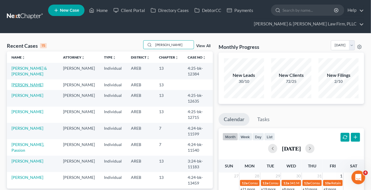
type input "[PERSON_NAME]"
click at [29, 83] on link "[PERSON_NAME]" at bounding box center [27, 84] width 32 height 5
select select "5"
select select "1"
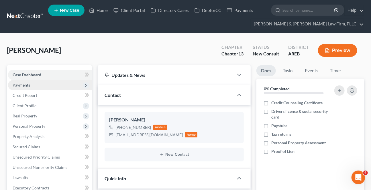
click at [24, 83] on span "Payments" at bounding box center [21, 85] width 17 height 5
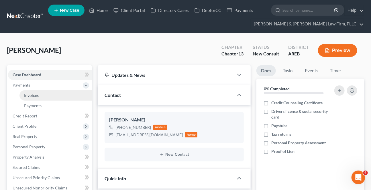
click at [33, 95] on span "Invoices" at bounding box center [31, 95] width 15 height 5
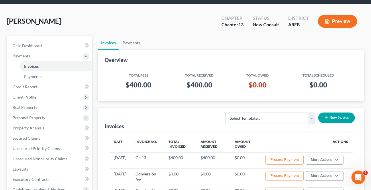
scroll to position [52, 0]
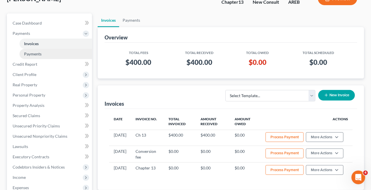
click at [37, 53] on span "Payments" at bounding box center [32, 54] width 17 height 5
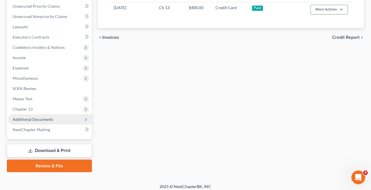
scroll to position [175, 0]
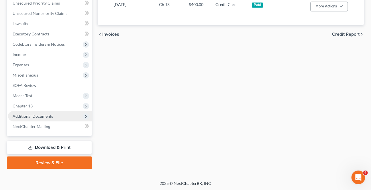
click at [24, 118] on span "Additional Documents" at bounding box center [50, 116] width 84 height 10
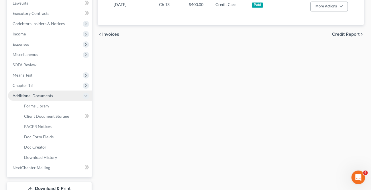
scroll to position [155, 0]
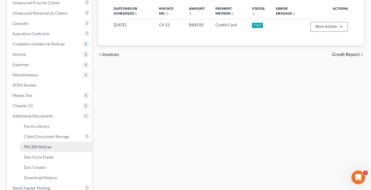
click at [43, 149] on link "PACER Notices" at bounding box center [55, 147] width 72 height 10
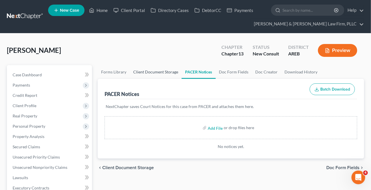
click at [161, 69] on link "Client Document Storage" at bounding box center [156, 72] width 52 height 14
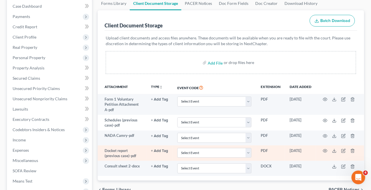
scroll to position [78, 0]
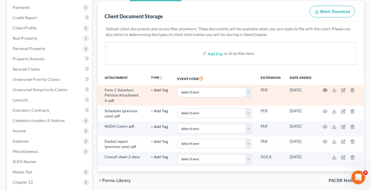
click at [324, 90] on circle "button" at bounding box center [324, 90] width 1 height 1
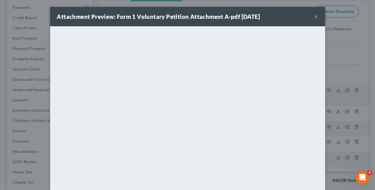
click at [311, 13] on div "Attachment Preview: Form 1 Voluntary Petition Attachment A-pdf [DATE] ×" at bounding box center [187, 16] width 275 height 19
drag, startPoint x: 315, startPoint y: 17, endPoint x: 336, endPoint y: 49, distance: 37.8
click at [315, 17] on button "×" at bounding box center [316, 16] width 4 height 7
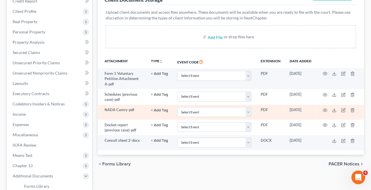
scroll to position [104, 0]
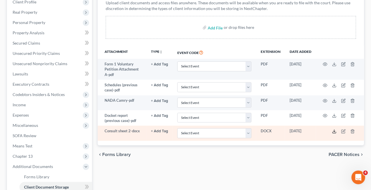
click at [335, 131] on icon at bounding box center [334, 131] width 5 height 5
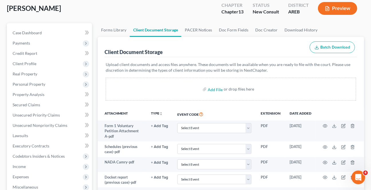
scroll to position [0, 0]
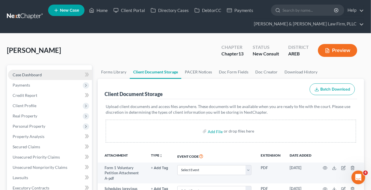
click at [45, 77] on link "Case Dashboard" at bounding box center [50, 75] width 84 height 10
select select "1"
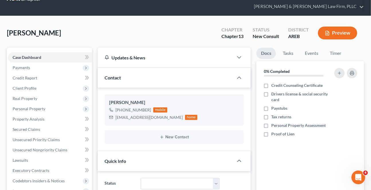
scroll to position [104, 0]
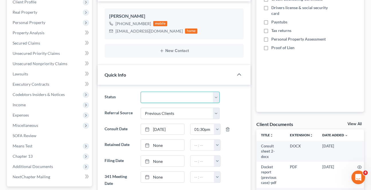
drag, startPoint x: 170, startPoint y: 93, endPoint x: 172, endPoint y: 101, distance: 8.5
click at [170, 93] on select "Awaiting 341 Chapter 7 - Attended Meeting Confirmed Discharged Dismissed New Co…" at bounding box center [179, 97] width 79 height 11
select select "8"
click at [140, 92] on select "Awaiting 341 Chapter 7 - Attended Meeting Confirmed Discharged Dismissed New Co…" at bounding box center [179, 97] width 79 height 11
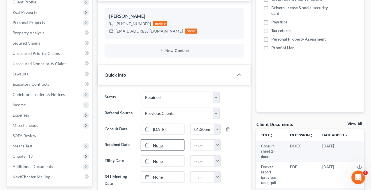
click at [157, 143] on link "None" at bounding box center [162, 145] width 43 height 11
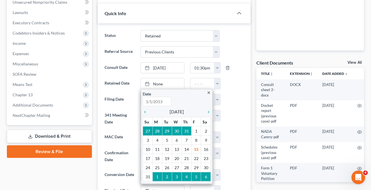
scroll to position [182, 0]
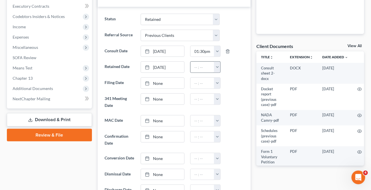
click at [217, 68] on button "button" at bounding box center [217, 67] width 6 height 11
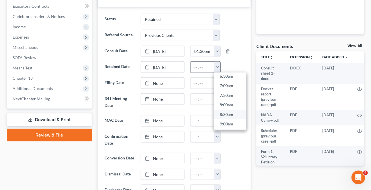
scroll to position [130, 0]
click at [227, 111] on link "8:30am" at bounding box center [230, 114] width 32 height 10
type input "8:30am"
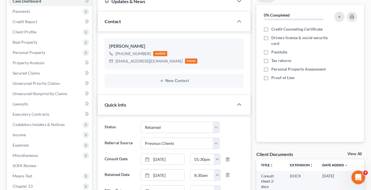
scroll to position [52, 0]
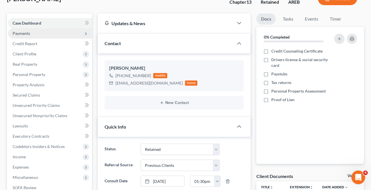
click at [21, 34] on span "Payments" at bounding box center [21, 33] width 17 height 5
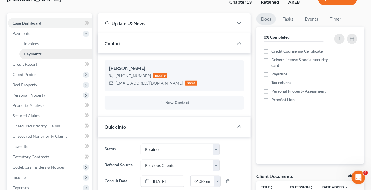
click at [30, 55] on span "Payments" at bounding box center [32, 54] width 17 height 5
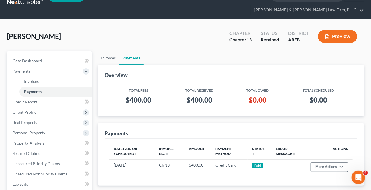
scroll to position [26, 0]
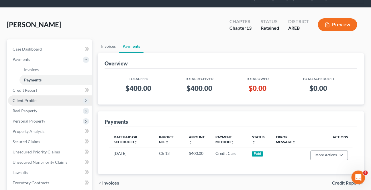
click at [31, 97] on span "Client Profile" at bounding box center [50, 101] width 84 height 10
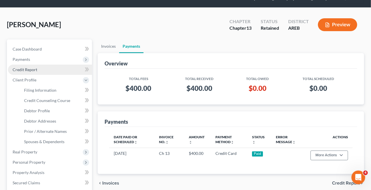
click at [25, 66] on link "Credit Report" at bounding box center [50, 70] width 84 height 10
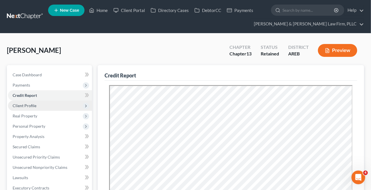
click at [37, 106] on span "Client Profile" at bounding box center [50, 106] width 84 height 10
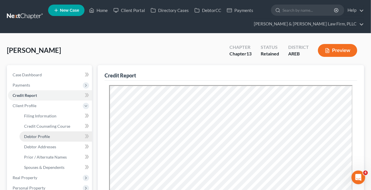
click at [43, 134] on span "Debtor Profile" at bounding box center [37, 136] width 26 height 5
select select "0"
select select "1"
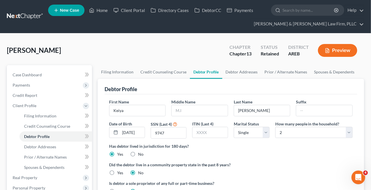
radio input "true"
click at [64, 71] on link "Case Dashboard" at bounding box center [50, 75] width 84 height 10
select select "1"
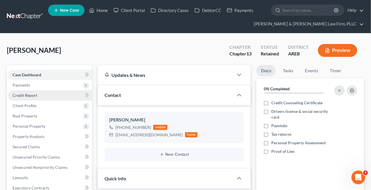
click at [32, 82] on span "Payments" at bounding box center [50, 85] width 84 height 10
click at [29, 96] on span "Credit Report" at bounding box center [25, 95] width 25 height 5
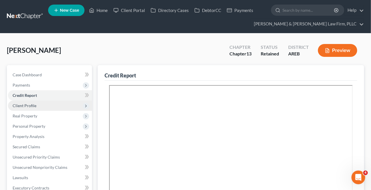
click at [28, 125] on span "Personal Property" at bounding box center [29, 126] width 33 height 5
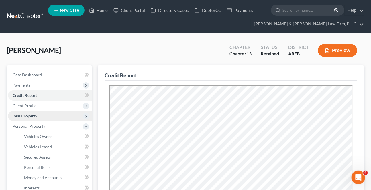
click at [28, 114] on span "Real Property" at bounding box center [25, 116] width 25 height 5
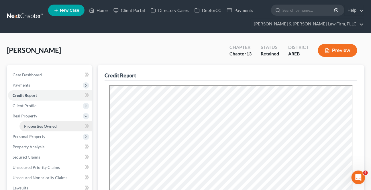
click at [43, 126] on span "Properties Owned" at bounding box center [40, 126] width 33 height 5
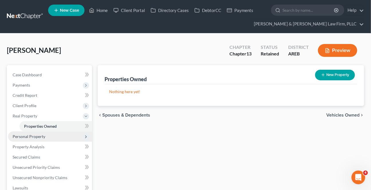
scroll to position [52, 0]
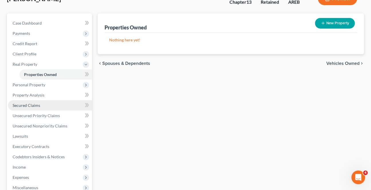
click at [35, 105] on span "Secured Claims" at bounding box center [26, 105] width 27 height 5
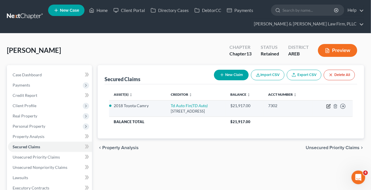
click at [327, 108] on icon "button" at bounding box center [327, 106] width 3 height 3
select select "23"
select select "6"
select select "2"
select select "0"
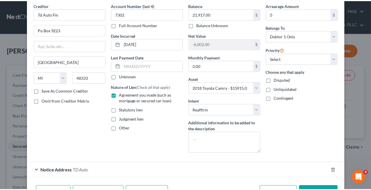
scroll to position [48, 0]
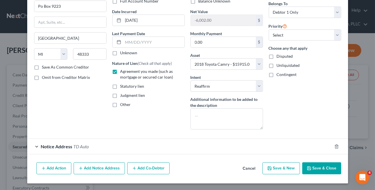
click at [324, 168] on button "Save & Close" at bounding box center [321, 169] width 39 height 12
select select
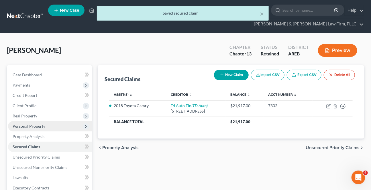
click at [33, 127] on span "Personal Property" at bounding box center [29, 126] width 33 height 5
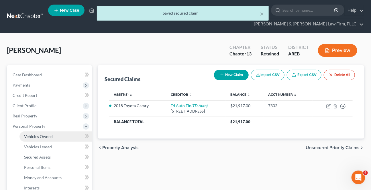
click at [50, 138] on span "Vehicles Owned" at bounding box center [38, 136] width 29 height 5
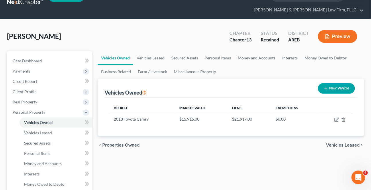
scroll to position [26, 0]
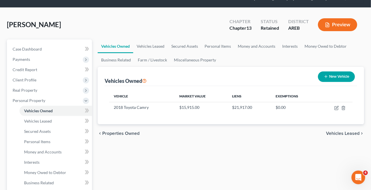
click at [343, 134] on span "Vehicles Leased" at bounding box center [342, 133] width 33 height 5
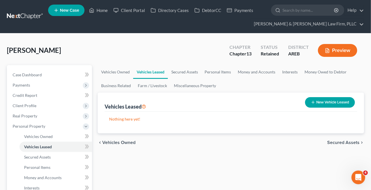
click at [337, 141] on span "Secured Assets" at bounding box center [343, 142] width 32 height 5
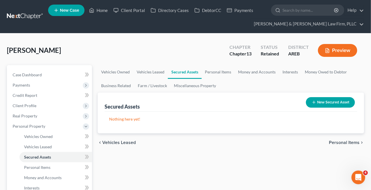
click at [337, 141] on span "Personal Items" at bounding box center [343, 142] width 31 height 5
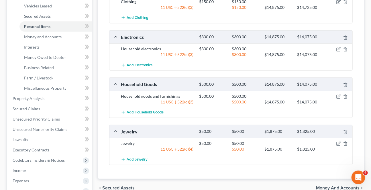
scroll to position [156, 0]
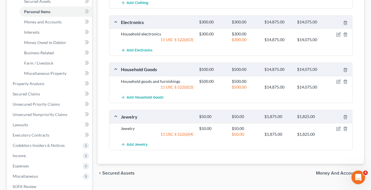
click at [326, 175] on div "chevron_left Secured Assets Money and Accounts chevron_right" at bounding box center [231, 173] width 266 height 18
click at [326, 172] on span "Money and Accounts" at bounding box center [337, 173] width 43 height 5
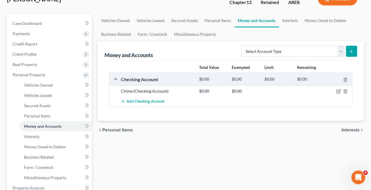
scroll to position [52, 0]
click at [349, 129] on span "Interests" at bounding box center [350, 130] width 18 height 5
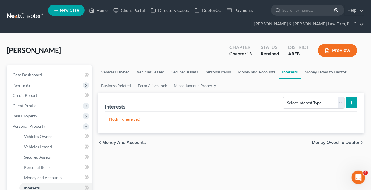
click at [338, 145] on div "chevron_left Money and Accounts Money Owed to Debtor chevron_right" at bounding box center [231, 143] width 266 height 18
click at [339, 143] on span "Money Owed to Debtor" at bounding box center [335, 142] width 48 height 5
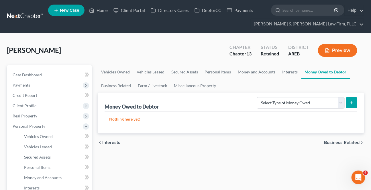
click at [339, 141] on span "Business Related" at bounding box center [341, 142] width 35 height 5
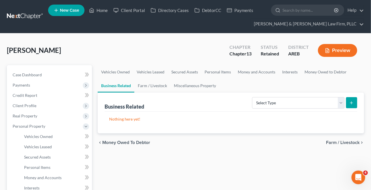
click at [338, 142] on span "Farm / Livestock" at bounding box center [342, 142] width 33 height 5
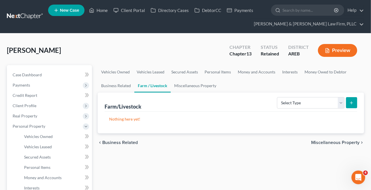
click at [338, 142] on span "Miscellaneous Property" at bounding box center [335, 142] width 48 height 5
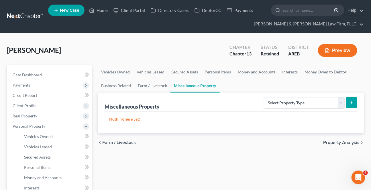
drag, startPoint x: 338, startPoint y: 142, endPoint x: 205, endPoint y: 164, distance: 134.0
click at [337, 142] on span "Property Analysis" at bounding box center [341, 142] width 36 height 5
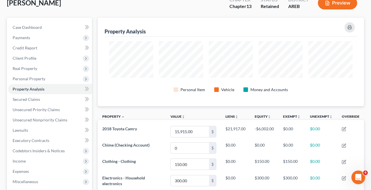
scroll to position [52, 0]
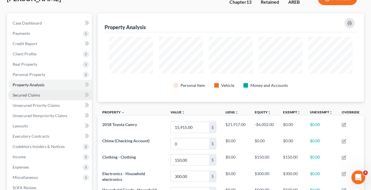
drag, startPoint x: 50, startPoint y: 93, endPoint x: 280, endPoint y: 148, distance: 236.5
click at [50, 93] on link "Secured Claims" at bounding box center [50, 95] width 84 height 10
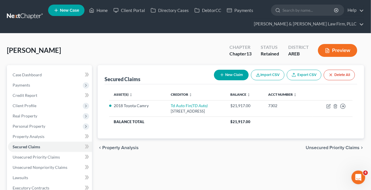
click at [322, 146] on span "Unsecured Priority Claims" at bounding box center [332, 148] width 54 height 5
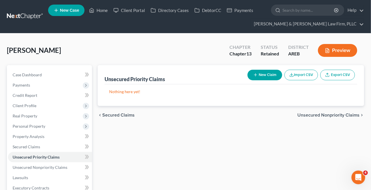
click at [317, 114] on span "Unsecured Nonpriority Claims" at bounding box center [328, 115] width 62 height 5
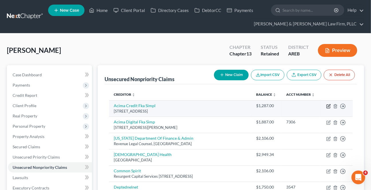
click at [328, 106] on icon "button" at bounding box center [328, 105] width 3 height 3
select select "46"
select select "2"
select select "0"
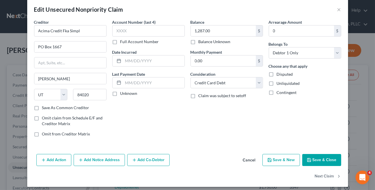
scroll to position [11, 0]
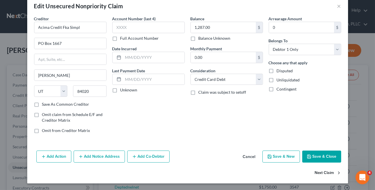
click at [323, 173] on button "Next Claim" at bounding box center [327, 173] width 26 height 12
select select "46"
select select "0"
click at [323, 173] on button "Next Claim" at bounding box center [327, 173] width 26 height 12
select select "2"
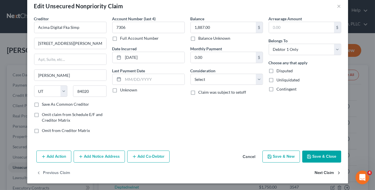
select select "2"
select select "0"
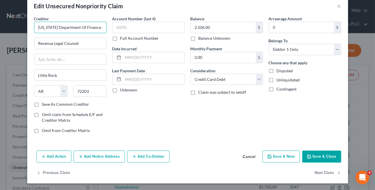
click at [90, 25] on input "[US_STATE] Department Of Finance & Admin" at bounding box center [70, 27] width 72 height 11
click at [100, 28] on input "[US_STATE] Department Of Finance & Admin" at bounding box center [70, 27] width 72 height 11
click at [104, 26] on input "[US_STATE] Department Of Finance & Admin" at bounding box center [70, 27] width 72 height 11
click at [98, 25] on input "[US_STATE] Department Of Finance & Admin" at bounding box center [70, 27] width 72 height 11
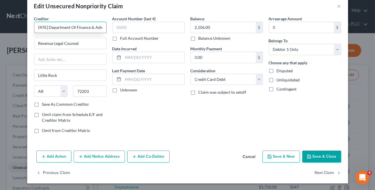
type input "[US_STATE] Department of Finance & Administration"
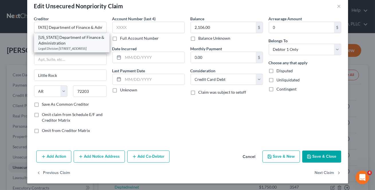
click at [82, 37] on div "[US_STATE] Department of Finance & Administration" at bounding box center [72, 40] width 66 height 11
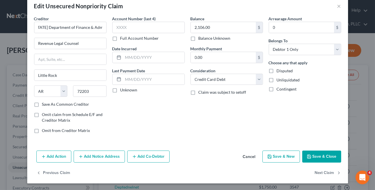
type input "Legal Division"
type input "PO Box 1272"
click at [322, 175] on button "Next Claim" at bounding box center [327, 173] width 26 height 12
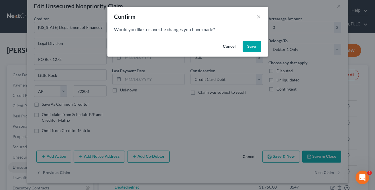
drag, startPoint x: 249, startPoint y: 46, endPoint x: 328, endPoint y: 104, distance: 98.0
click at [249, 46] on button "Save" at bounding box center [251, 46] width 18 height 11
select select "2"
select select "0"
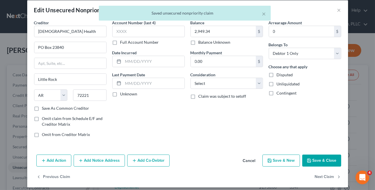
scroll to position [11, 0]
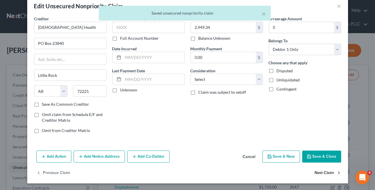
click at [330, 168] on button "Next Claim" at bounding box center [327, 173] width 26 height 12
select select "42"
select select "2"
select select "0"
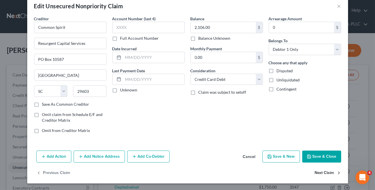
click at [320, 174] on button "Next Claim" at bounding box center [327, 173] width 26 height 12
select select "5"
select select "17"
select select "0"
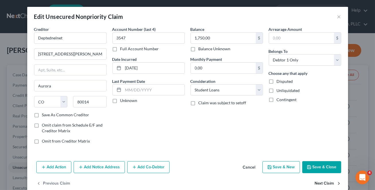
click at [319, 183] on button "Next Claim" at bounding box center [327, 184] width 26 height 12
select select "5"
select select "17"
select select "0"
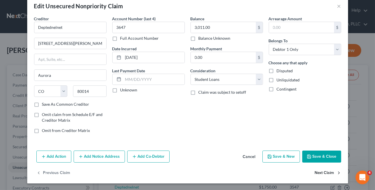
click at [320, 176] on button "Next Claim" at bounding box center [327, 173] width 26 height 12
select select "19"
select select "2"
select select "0"
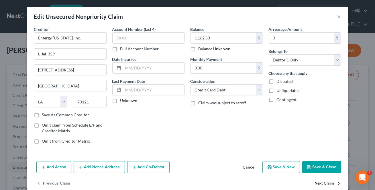
click at [319, 182] on button "Next Claim" at bounding box center [327, 184] width 26 height 12
select select "7"
select select "2"
select select "0"
click at [319, 182] on button "Next Claim" at bounding box center [327, 184] width 26 height 12
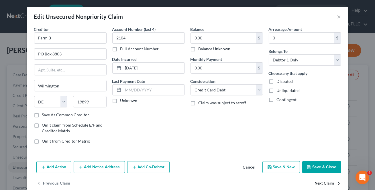
select select "45"
select select "0"
click at [319, 182] on button "Next Claim" at bounding box center [327, 184] width 26 height 12
select select "39"
select select "2"
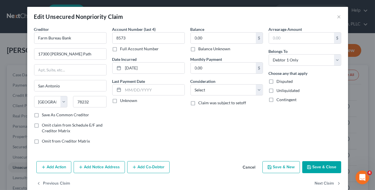
select select "0"
click at [319, 182] on button "Next Claim" at bounding box center [327, 184] width 26 height 12
select select "4"
select select "2"
select select "0"
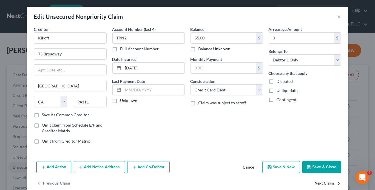
click at [319, 182] on button "Next Claim" at bounding box center [327, 184] width 26 height 12
select select "48"
select select "2"
select select "0"
click at [319, 182] on button "Next Claim" at bounding box center [327, 184] width 26 height 12
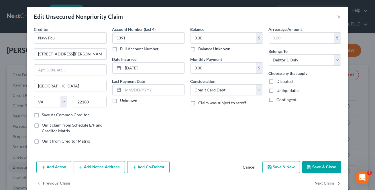
select select "50"
select select "2"
select select "0"
click at [319, 183] on button "Next Claim" at bounding box center [327, 184] width 26 height 12
select select "45"
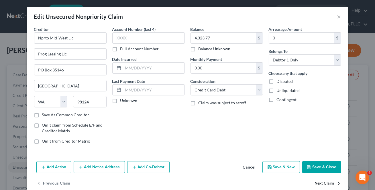
select select "2"
select select "0"
click at [319, 183] on button "Next Claim" at bounding box center [327, 184] width 26 height 12
select select "46"
select select "2"
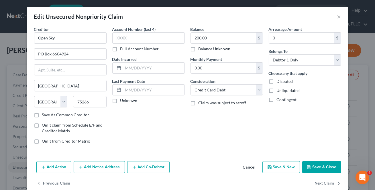
select select "0"
click at [319, 183] on button "Next Claim" at bounding box center [327, 184] width 26 height 12
select select "46"
select select "0"
click at [319, 183] on button "Next Claim" at bounding box center [327, 184] width 26 height 12
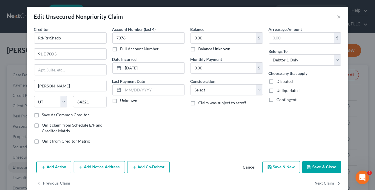
select select "46"
select select "0"
click at [319, 183] on button "Next Claim" at bounding box center [327, 184] width 26 height 12
select select "2"
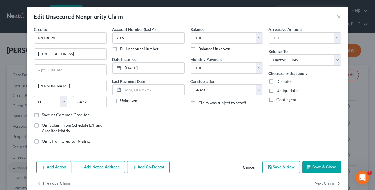
select select "0"
click at [319, 183] on button "Next Claim" at bounding box center [327, 184] width 26 height 12
select select "44"
select select "2"
select select "0"
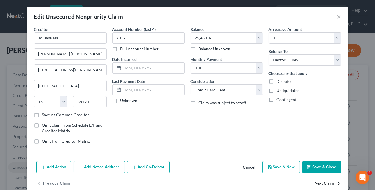
click at [319, 183] on button "Next Claim" at bounding box center [327, 184] width 26 height 12
select select "20"
select select "2"
select select "0"
click at [319, 183] on button "Next Claim" at bounding box center [327, 184] width 26 height 12
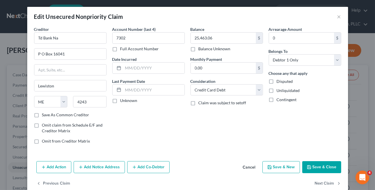
select select "2"
select select "0"
click at [318, 163] on button "Save & Close" at bounding box center [321, 167] width 39 height 12
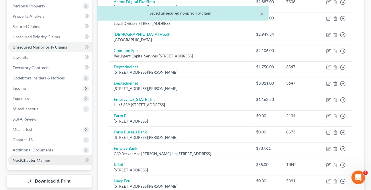
scroll to position [130, 0]
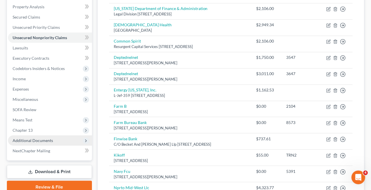
click at [33, 140] on span "Additional Documents" at bounding box center [33, 140] width 40 height 5
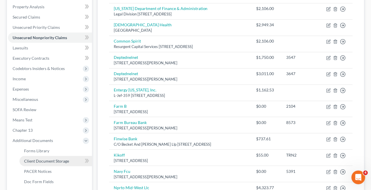
click at [44, 162] on span "Client Document Storage" at bounding box center [46, 161] width 45 height 5
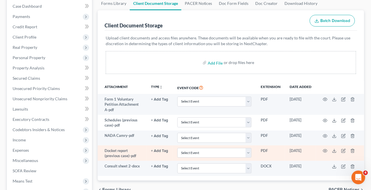
scroll to position [78, 0]
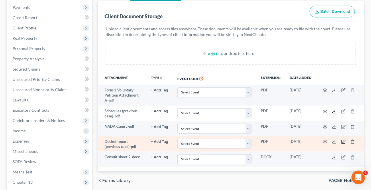
drag, startPoint x: 333, startPoint y: 110, endPoint x: 343, endPoint y: 141, distance: 32.9
click at [333, 110] on icon at bounding box center [334, 111] width 5 height 5
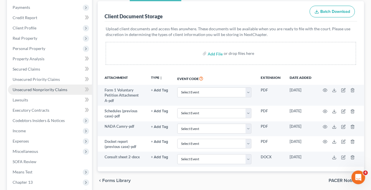
drag, startPoint x: 43, startPoint y: 87, endPoint x: 9, endPoint y: 88, distance: 34.6
click at [43, 87] on span "Unsecured Nonpriority Claims" at bounding box center [40, 89] width 55 height 5
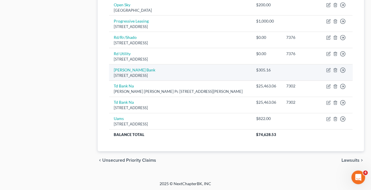
scroll to position [330, 0]
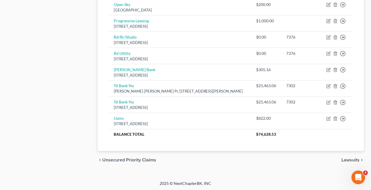
drag, startPoint x: 347, startPoint y: 156, endPoint x: 312, endPoint y: 139, distance: 39.0
click at [347, 157] on div "chevron_left Unsecured Priority Claims Lawsuits chevron_right" at bounding box center [231, 160] width 266 height 18
click at [347, 158] on span "Lawsuits" at bounding box center [350, 160] width 18 height 5
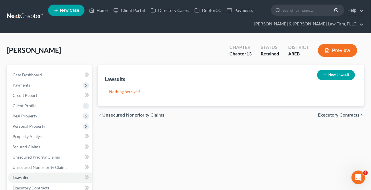
click at [343, 113] on span "Executory Contracts" at bounding box center [338, 115] width 41 height 5
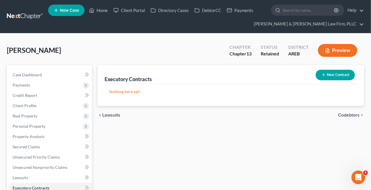
click at [342, 114] on span "Codebtors" at bounding box center [348, 115] width 21 height 5
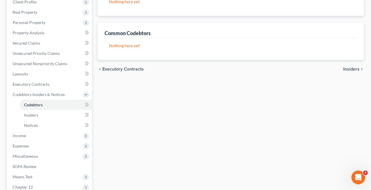
click at [345, 67] on span "Insiders" at bounding box center [351, 69] width 16 height 5
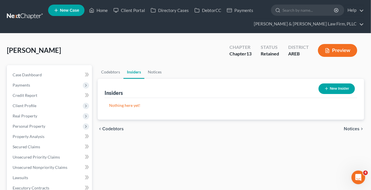
click at [353, 127] on span "Notices" at bounding box center [351, 129] width 16 height 5
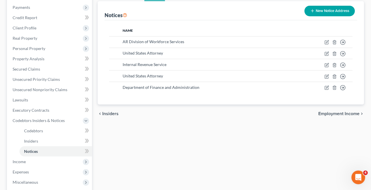
click at [353, 112] on span "Employment Income" at bounding box center [338, 114] width 41 height 5
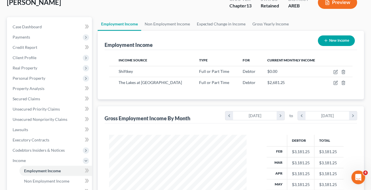
scroll to position [26, 0]
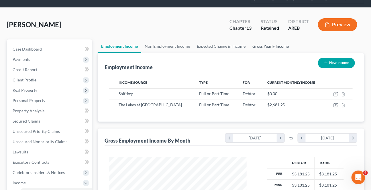
click at [264, 46] on link "Gross Yearly Income" at bounding box center [270, 46] width 43 height 14
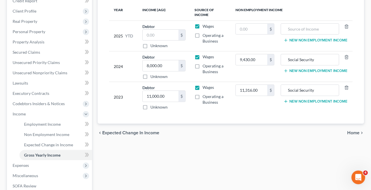
scroll to position [104, 0]
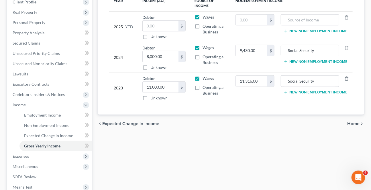
click at [350, 128] on div "chevron_left Expected Change in Income Home chevron_right" at bounding box center [231, 124] width 266 height 18
click at [163, 58] on input "8,000.00" at bounding box center [160, 56] width 36 height 11
click at [349, 124] on span "Home" at bounding box center [353, 124] width 12 height 5
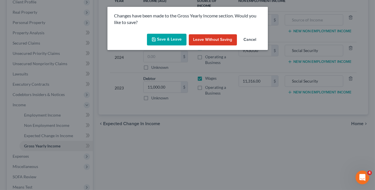
drag, startPoint x: 171, startPoint y: 37, endPoint x: 270, endPoint y: 149, distance: 149.2
click at [171, 38] on button "Save & Leave" at bounding box center [166, 40] width 39 height 12
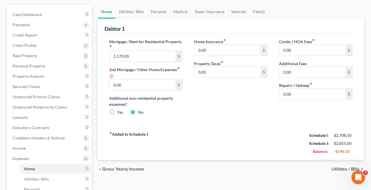
scroll to position [52, 0]
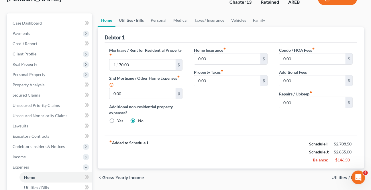
click at [134, 17] on link "Utilities / Bills" at bounding box center [131, 20] width 32 height 14
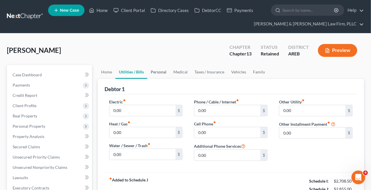
click at [156, 69] on link "Personal" at bounding box center [158, 72] width 23 height 14
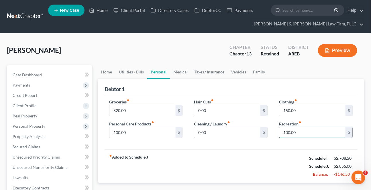
click at [303, 134] on input "100.00" at bounding box center [312, 132] width 66 height 11
click at [181, 70] on link "Medical" at bounding box center [180, 72] width 21 height 14
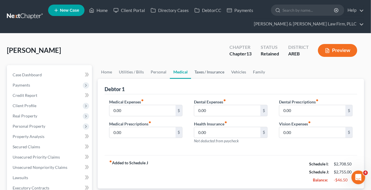
click at [211, 72] on link "Taxes / Insurance" at bounding box center [209, 72] width 37 height 14
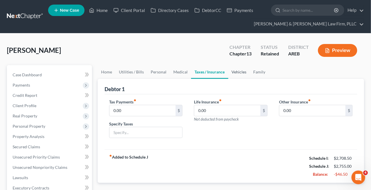
click at [243, 70] on link "Vehicles" at bounding box center [239, 72] width 22 height 14
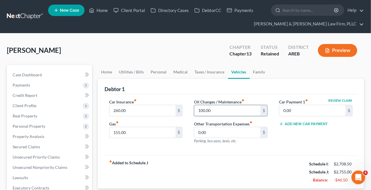
click at [221, 109] on input "100.00" at bounding box center [227, 110] width 66 height 11
click at [258, 72] on link "Family" at bounding box center [259, 72] width 19 height 14
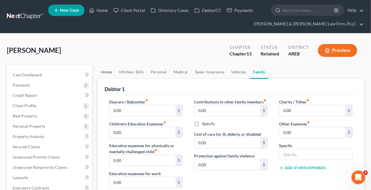
click at [109, 73] on link "Home" at bounding box center [107, 72] width 18 height 14
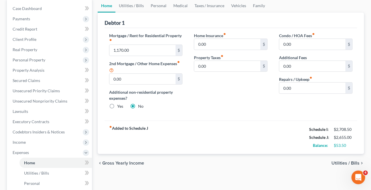
scroll to position [78, 0]
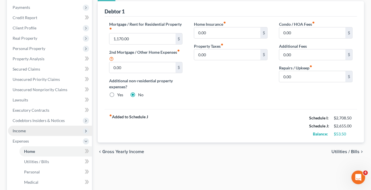
click at [20, 133] on span "Income" at bounding box center [50, 131] width 84 height 10
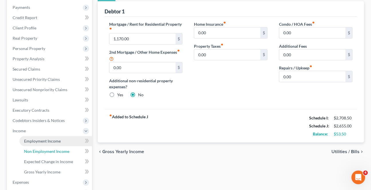
click at [35, 148] on link "Non Employment Income" at bounding box center [55, 151] width 72 height 10
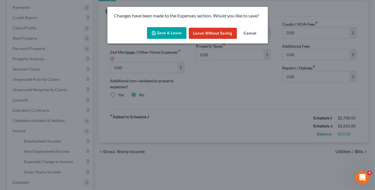
click at [173, 32] on button "Save & Leave" at bounding box center [166, 33] width 39 height 12
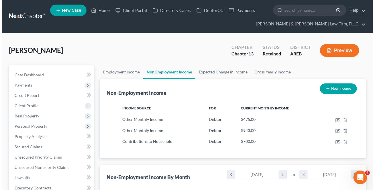
scroll to position [102, 149]
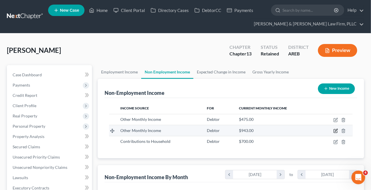
click at [334, 130] on icon "button" at bounding box center [335, 131] width 5 height 5
select select "13"
select select "0"
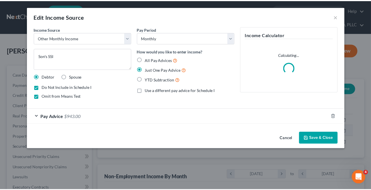
scroll to position [102, 150]
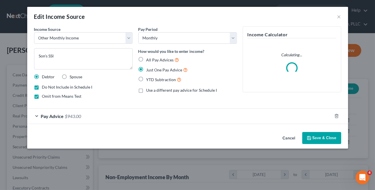
click at [287, 136] on button "Cancel" at bounding box center [289, 138] width 22 height 11
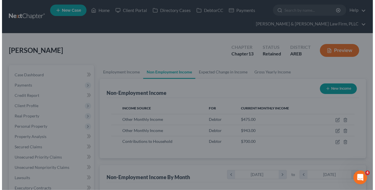
scroll to position [286030, 285983]
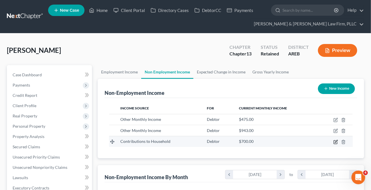
click at [334, 143] on icon "button" at bounding box center [334, 141] width 3 height 3
select select "8"
select select "0"
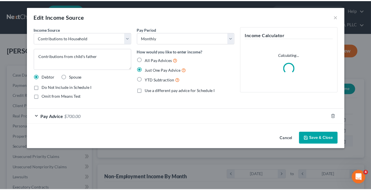
scroll to position [102, 150]
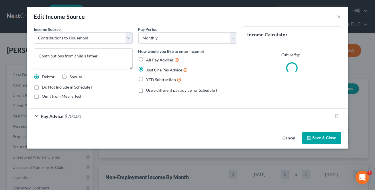
click at [289, 140] on button "Cancel" at bounding box center [289, 138] width 22 height 11
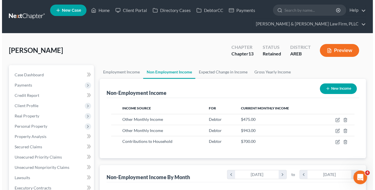
scroll to position [286030, 285983]
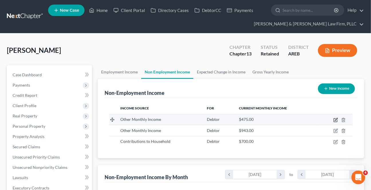
click at [335, 121] on icon "button" at bounding box center [335, 120] width 5 height 5
select select "13"
select select "0"
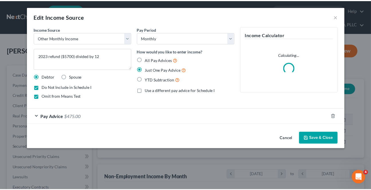
scroll to position [102, 150]
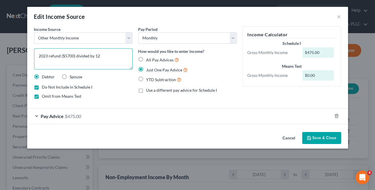
click at [48, 56] on textarea "2023 refund ($5700) divided by 12" at bounding box center [83, 58] width 98 height 21
type textarea "2024 refund ($5700) divided by 12"
drag, startPoint x: 312, startPoint y: 138, endPoint x: 305, endPoint y: 142, distance: 8.3
click at [312, 138] on button "Save & Close" at bounding box center [321, 138] width 39 height 12
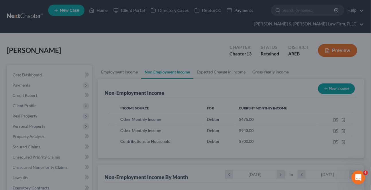
scroll to position [286030, 285983]
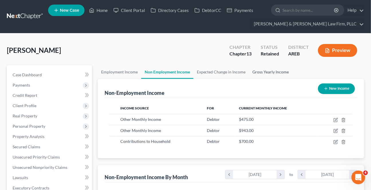
drag, startPoint x: 271, startPoint y: 72, endPoint x: 267, endPoint y: 76, distance: 5.3
click at [272, 71] on link "Gross Yearly Income" at bounding box center [270, 72] width 43 height 14
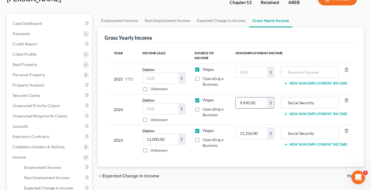
scroll to position [52, 0]
click at [258, 101] on input "9,430.00" at bounding box center [250, 102] width 31 height 11
type input "11,316"
click at [257, 72] on input "text" at bounding box center [250, 72] width 31 height 11
click at [258, 71] on input "text" at bounding box center [250, 72] width 31 height 11
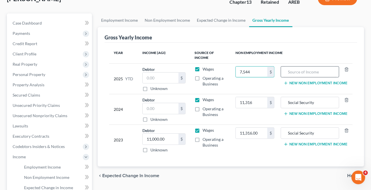
type input "7,544"
click at [312, 71] on input "text" at bounding box center [310, 72] width 52 height 11
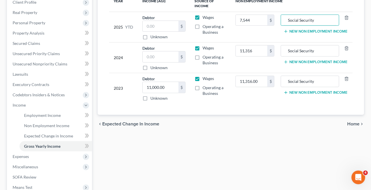
scroll to position [104, 0]
type input "Social Security"
click at [353, 122] on span "Home" at bounding box center [353, 124] width 12 height 5
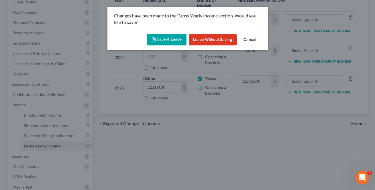
click at [159, 35] on button "Save & Leave" at bounding box center [166, 40] width 39 height 12
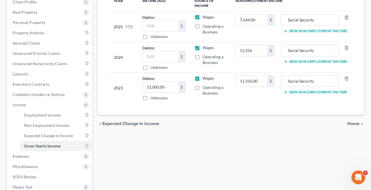
type input "11,316.00"
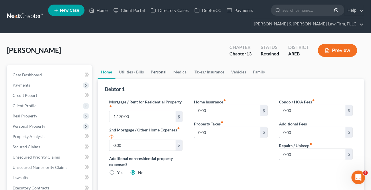
click at [163, 74] on link "Personal" at bounding box center [158, 72] width 23 height 14
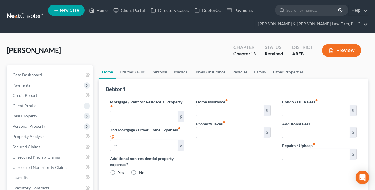
type input "1,170.00"
type input "0.00"
radio input "true"
type input "0.00"
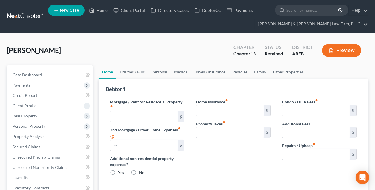
type input "0.00"
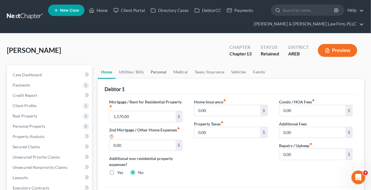
click at [153, 70] on link "Personal" at bounding box center [158, 72] width 23 height 14
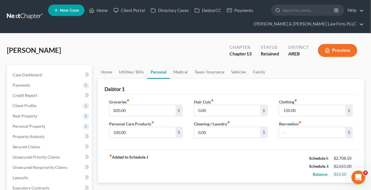
scroll to position [26, 0]
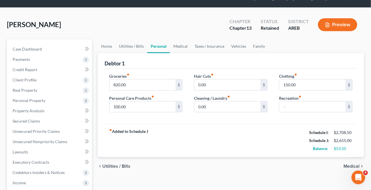
click at [303, 75] on div "Clothing fiber_manual_record 150.00 $" at bounding box center [316, 81] width 74 height 17
click at [298, 84] on input "150.00" at bounding box center [312, 85] width 66 height 11
type input "100"
click at [248, 108] on input "0.00" at bounding box center [227, 107] width 66 height 11
type input "50"
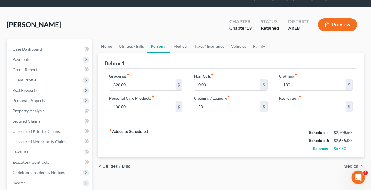
click at [177, 127] on div "fiber_manual_record Added to Schedule J Schedule I: $2,708.50 Schedule J: $2,65…" at bounding box center [230, 140] width 252 height 33
click at [137, 83] on input "820.00" at bounding box center [142, 85] width 66 height 11
type input "700"
click at [131, 105] on input "100.00" at bounding box center [142, 107] width 66 height 11
type input "50"
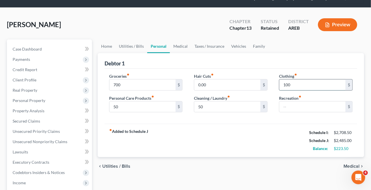
click at [300, 85] on input "100" at bounding box center [312, 85] width 66 height 11
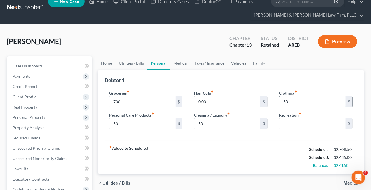
scroll to position [0, 0]
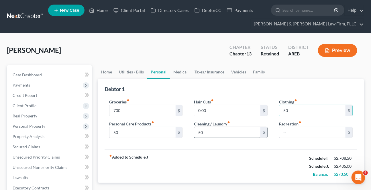
type input "50"
click at [122, 109] on input "700" at bounding box center [142, 110] width 66 height 11
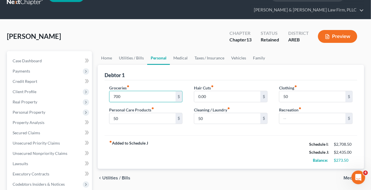
scroll to position [26, 0]
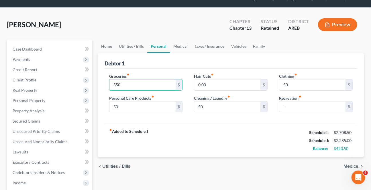
type input "550"
click at [157, 137] on div "fiber_manual_record Added to Schedule J Schedule I: $2,708.50 Schedule J: $2,28…" at bounding box center [230, 140] width 252 height 33
click at [175, 45] on link "Medical" at bounding box center [180, 46] width 21 height 14
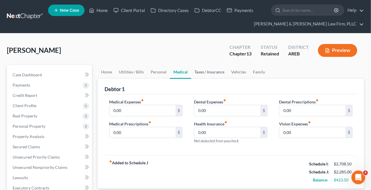
click at [207, 68] on link "Taxes / Insurance" at bounding box center [209, 72] width 37 height 14
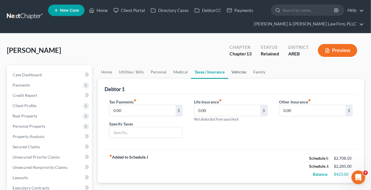
click at [233, 69] on link "Vehicles" at bounding box center [239, 72] width 22 height 14
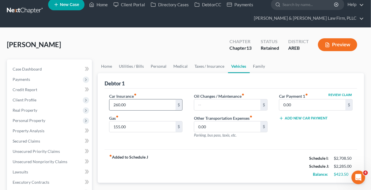
scroll to position [26, 0]
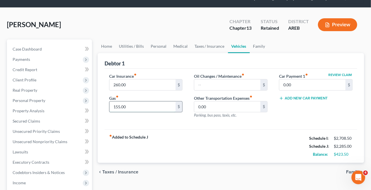
click at [155, 106] on input "155.00" at bounding box center [142, 107] width 66 height 11
click at [132, 107] on input "1,120" at bounding box center [142, 107] width 66 height 11
drag, startPoint x: 128, startPoint y: 109, endPoint x: 112, endPoint y: 114, distance: 16.7
click at [112, 114] on div "Car Insurance fiber_manual_record 260.00 $ Gas fiber_manual_record 1,120 $" at bounding box center [145, 98] width 85 height 50
click at [125, 108] on input "120" at bounding box center [142, 107] width 66 height 11
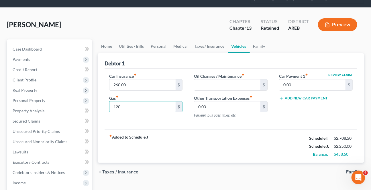
drag, startPoint x: 110, startPoint y: 104, endPoint x: 98, endPoint y: 105, distance: 12.3
click at [98, 103] on div "Debtor 1 Car Insurance fiber_manual_record 260.00 $ Gas fiber_manual_record 120…" at bounding box center [231, 108] width 266 height 110
type input "115"
click at [139, 122] on div "Car Insurance fiber_manual_record 260.00 $ Gas fiber_manual_record 115 $" at bounding box center [145, 98] width 85 height 50
click at [254, 45] on link "Family" at bounding box center [259, 46] width 19 height 14
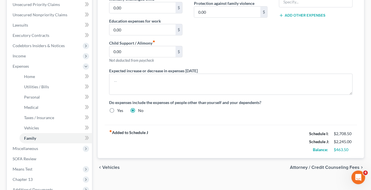
scroll to position [156, 0]
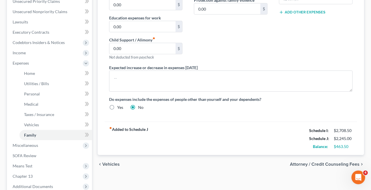
click at [307, 163] on span "Attorney / Credit Counseling Fees" at bounding box center [325, 164] width 70 height 5
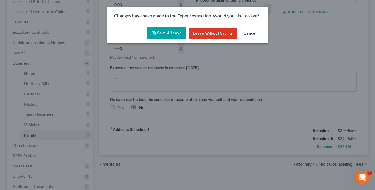
click at [180, 33] on button "Save & Leave" at bounding box center [166, 33] width 39 height 12
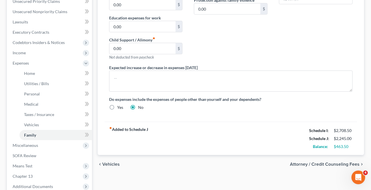
select select "1"
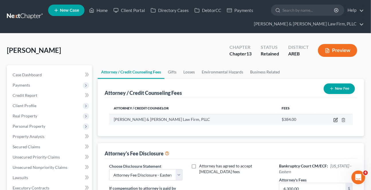
click at [335, 119] on icon "button" at bounding box center [335, 120] width 5 height 5
select select "2"
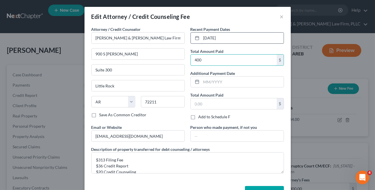
type input "400"
click at [240, 39] on input "[DATE]" at bounding box center [242, 38] width 82 height 11
drag, startPoint x: 239, startPoint y: 39, endPoint x: 189, endPoint y: 47, distance: 51.3
click at [189, 47] on div "Recent Payment Dates 10/15/2024 Total Amount Paid 400 $ Additional Payment Date…" at bounding box center [236, 75] width 99 height 98
type input "[DATE]"
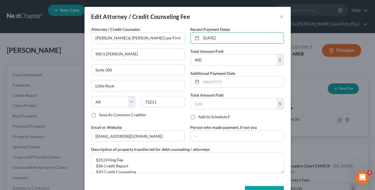
click at [226, 68] on div "Recent Payment Dates 8/15/2025 Total Amount Paid 400 $ Additional Payment Date …" at bounding box center [236, 75] width 99 height 98
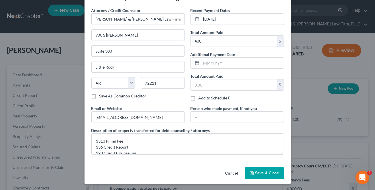
click at [265, 173] on span "Save & Close" at bounding box center [267, 173] width 24 height 5
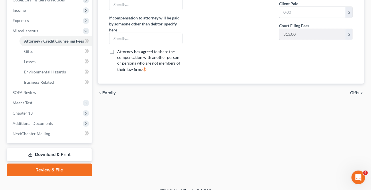
scroll to position [206, 0]
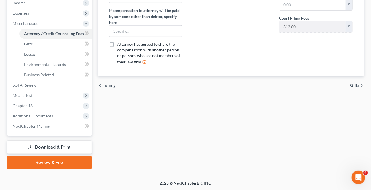
click at [351, 87] on span "Gifts" at bounding box center [354, 85] width 9 height 5
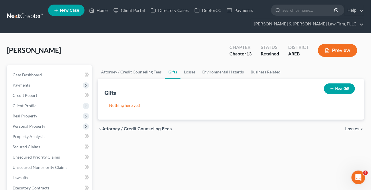
click at [349, 129] on span "Losses" at bounding box center [352, 129] width 14 height 5
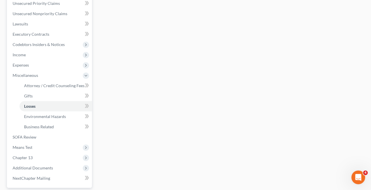
scroll to position [206, 0]
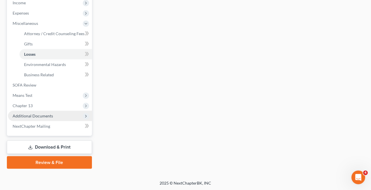
click at [36, 118] on span "Additional Documents" at bounding box center [50, 116] width 84 height 10
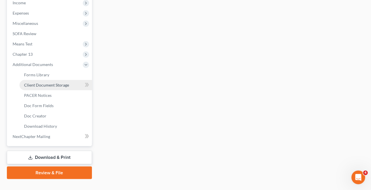
click at [50, 84] on span "Client Document Storage" at bounding box center [46, 85] width 45 height 5
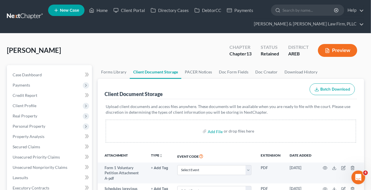
click at [343, 53] on button "Preview" at bounding box center [337, 50] width 39 height 13
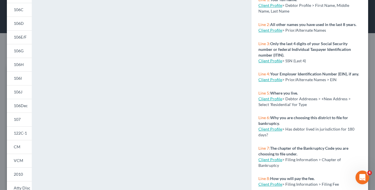
scroll to position [78, 0]
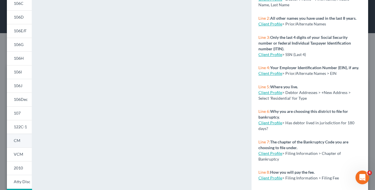
click at [22, 142] on link "CM" at bounding box center [19, 141] width 25 height 14
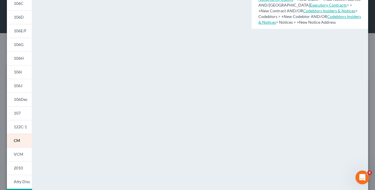
scroll to position [52, 0]
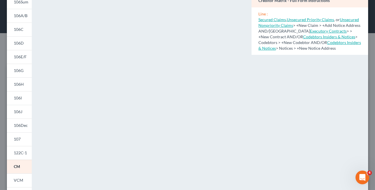
click at [332, 142] on div "NextChapter Map Creditor Matrix - Full Form Instructions Line : Secured Claims …" at bounding box center [309, 117] width 122 height 284
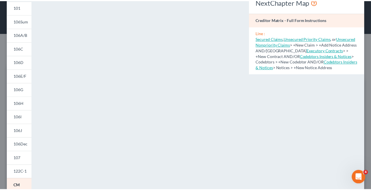
scroll to position [0, 0]
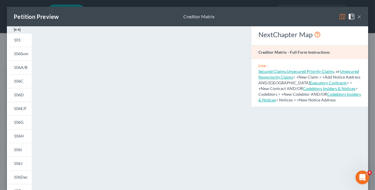
drag, startPoint x: 355, startPoint y: 17, endPoint x: 348, endPoint y: 25, distance: 10.4
click at [357, 18] on button "×" at bounding box center [359, 16] width 4 height 7
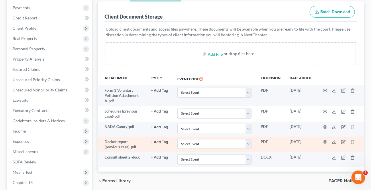
scroll to position [78, 0]
click at [325, 142] on circle "button" at bounding box center [324, 141] width 1 height 1
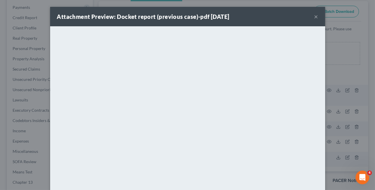
click at [314, 18] on button "×" at bounding box center [316, 16] width 4 height 7
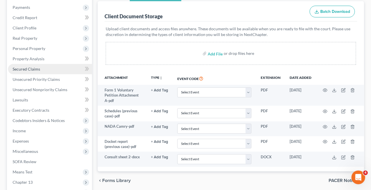
click at [31, 67] on span "Secured Claims" at bounding box center [26, 69] width 27 height 5
